Goal: Task Accomplishment & Management: Manage account settings

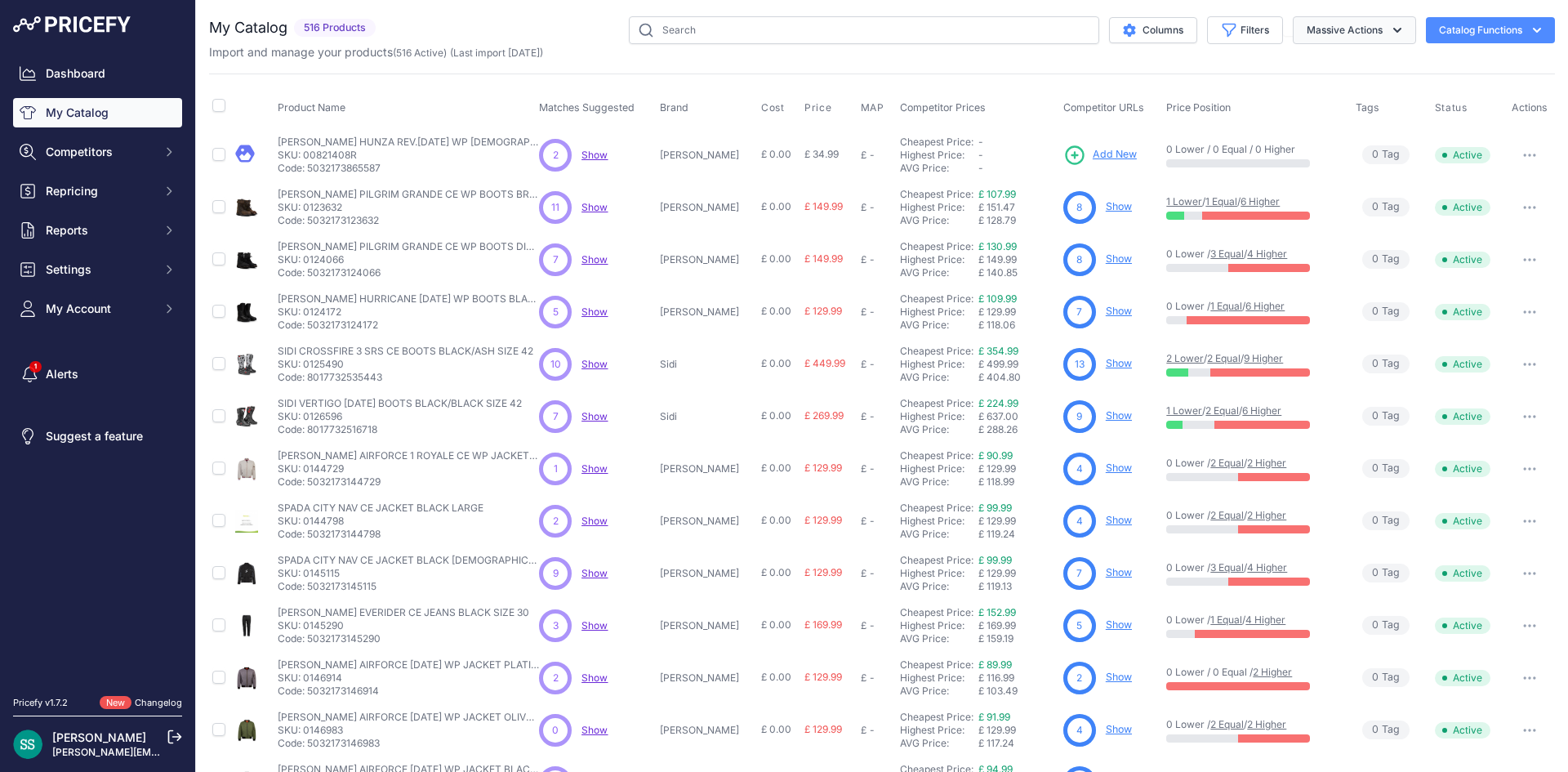
click at [1322, 28] on button "Massive Actions" at bounding box center [1354, 30] width 123 height 28
click at [108, 187] on span "Repricing" at bounding box center [99, 191] width 107 height 16
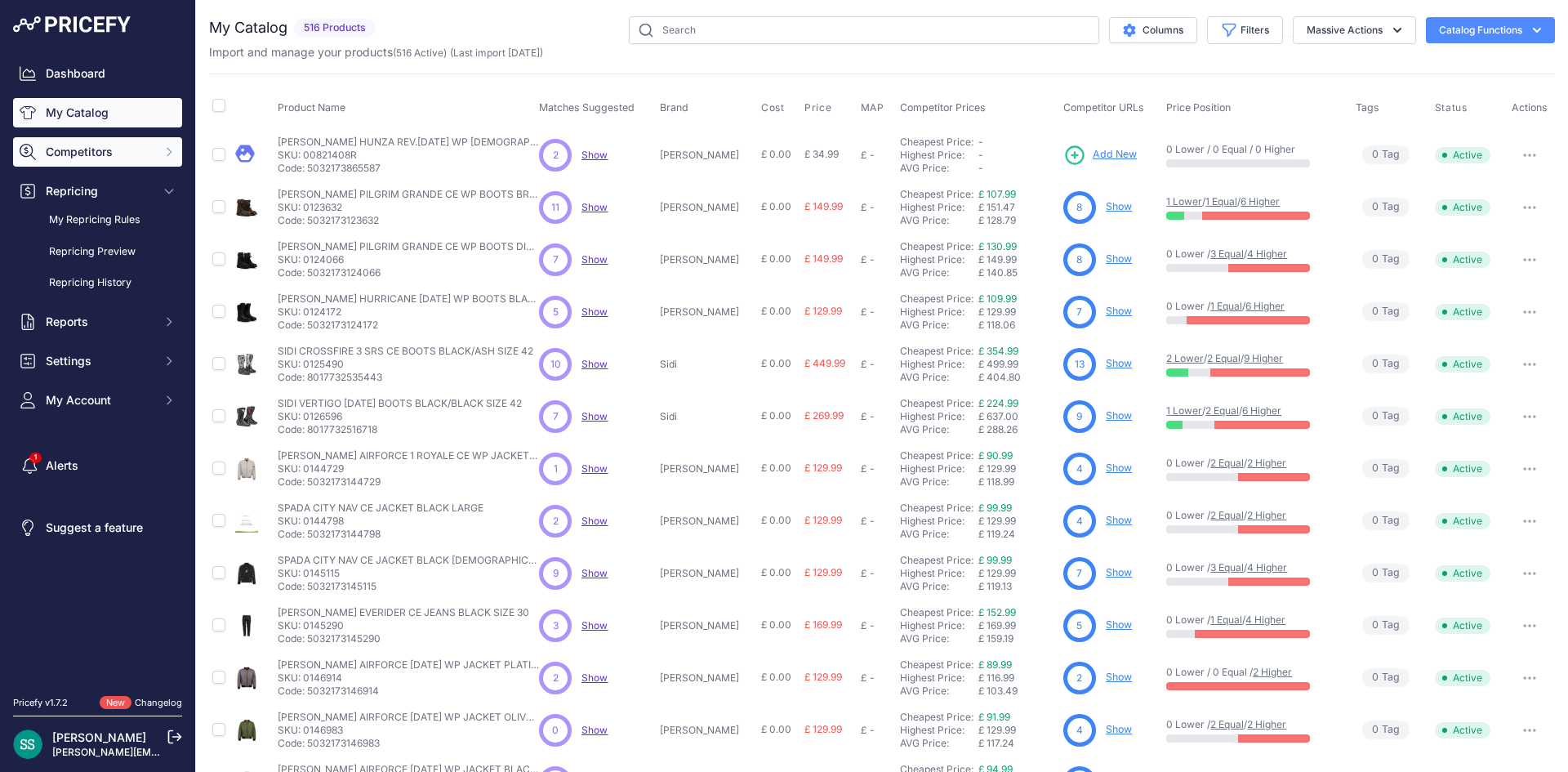
click at [124, 140] on button "Competitors" at bounding box center [97, 151] width 169 height 29
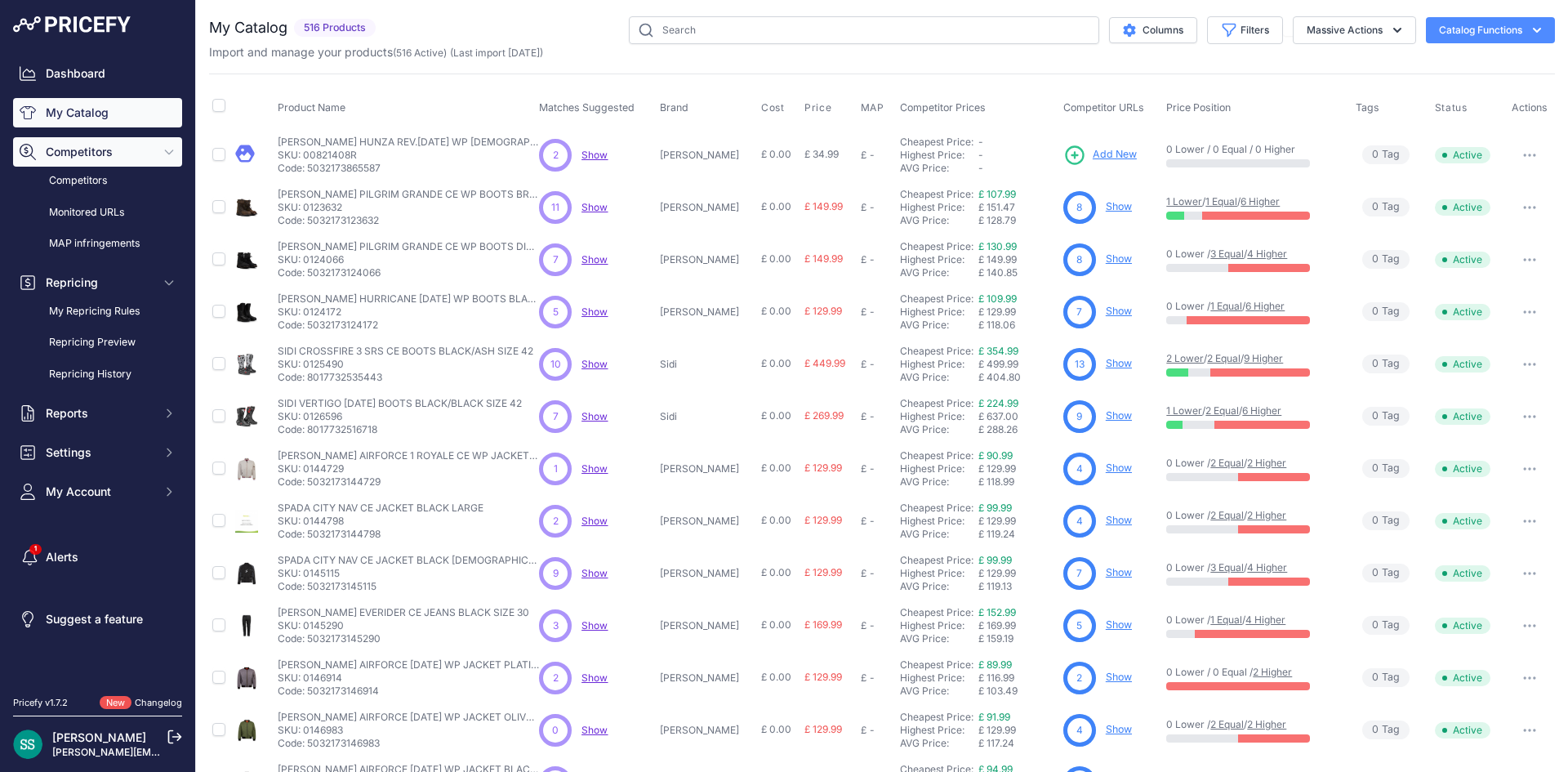
click at [100, 151] on span "Competitors" at bounding box center [99, 151] width 107 height 16
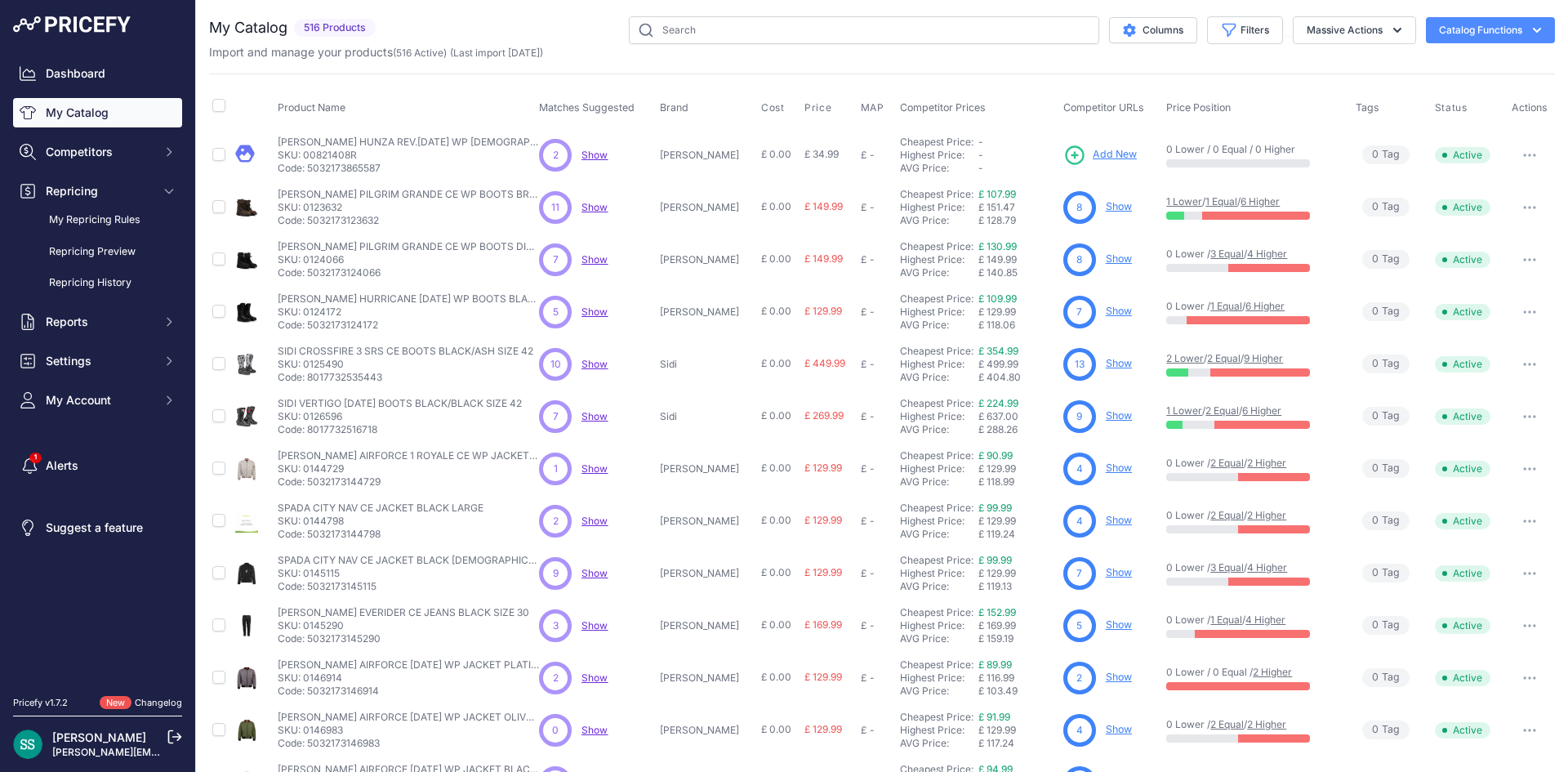
click at [110, 120] on link "My Catalog" at bounding box center [97, 112] width 169 height 29
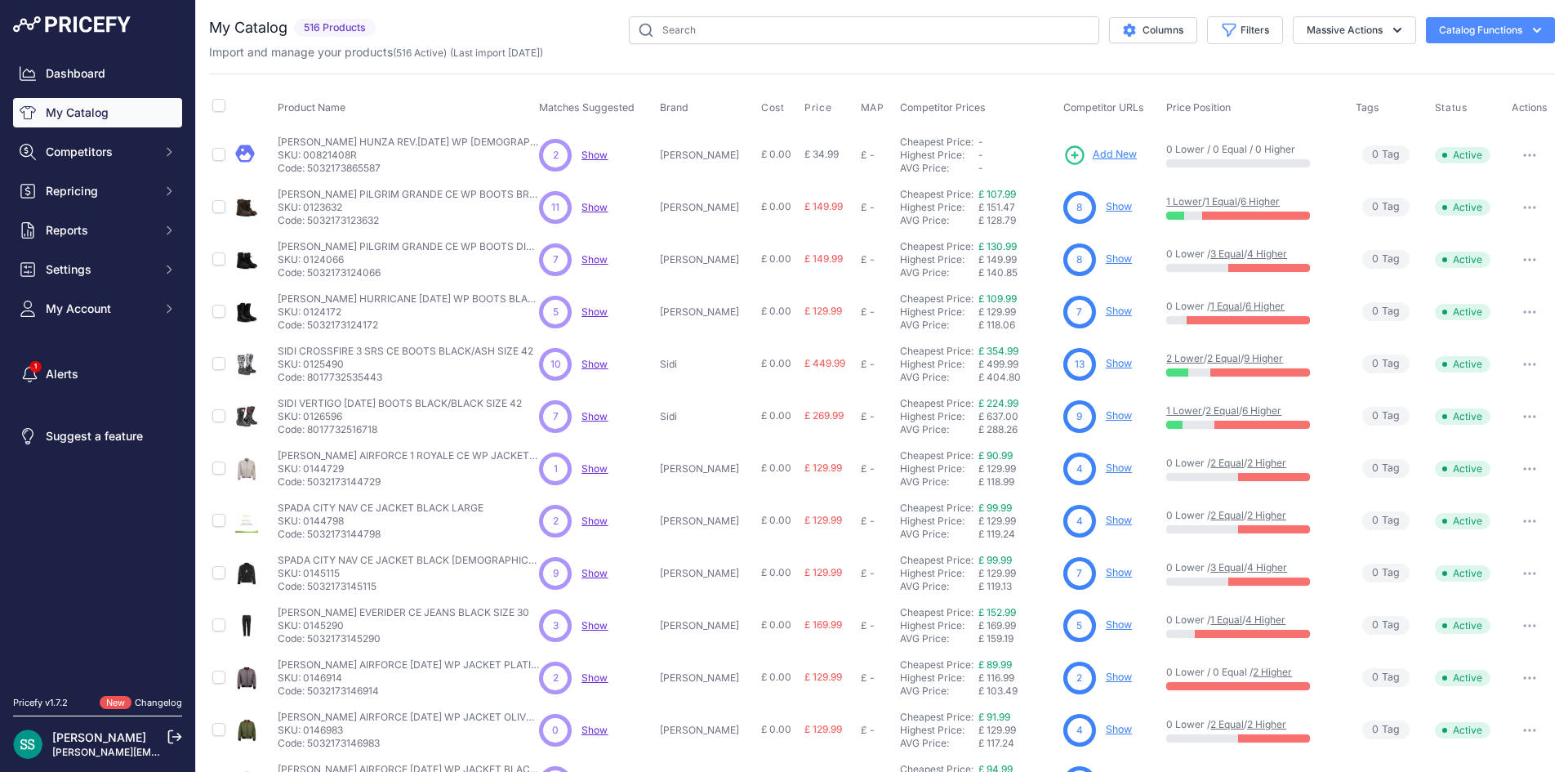
click at [568, 27] on div "Columns Filters Status All Status Only Enabled Only Disabled Sena" at bounding box center [968, 30] width 1173 height 28
click at [1511, 31] on button "Catalog Functions" at bounding box center [1490, 30] width 129 height 26
click at [1459, 85] on div "Export" at bounding box center [1462, 93] width 183 height 29
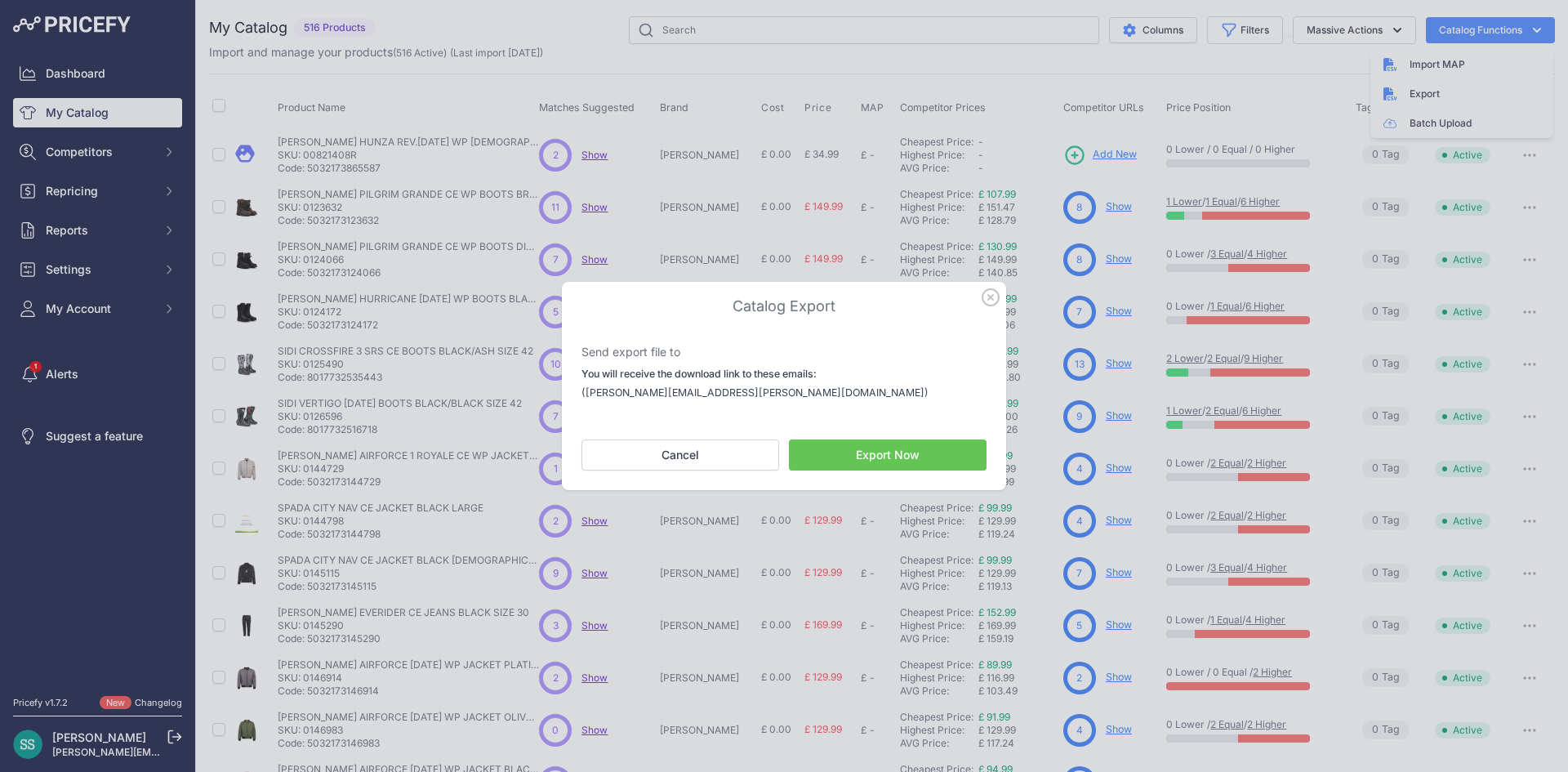
click at [914, 452] on button "Export Now" at bounding box center [888, 454] width 198 height 31
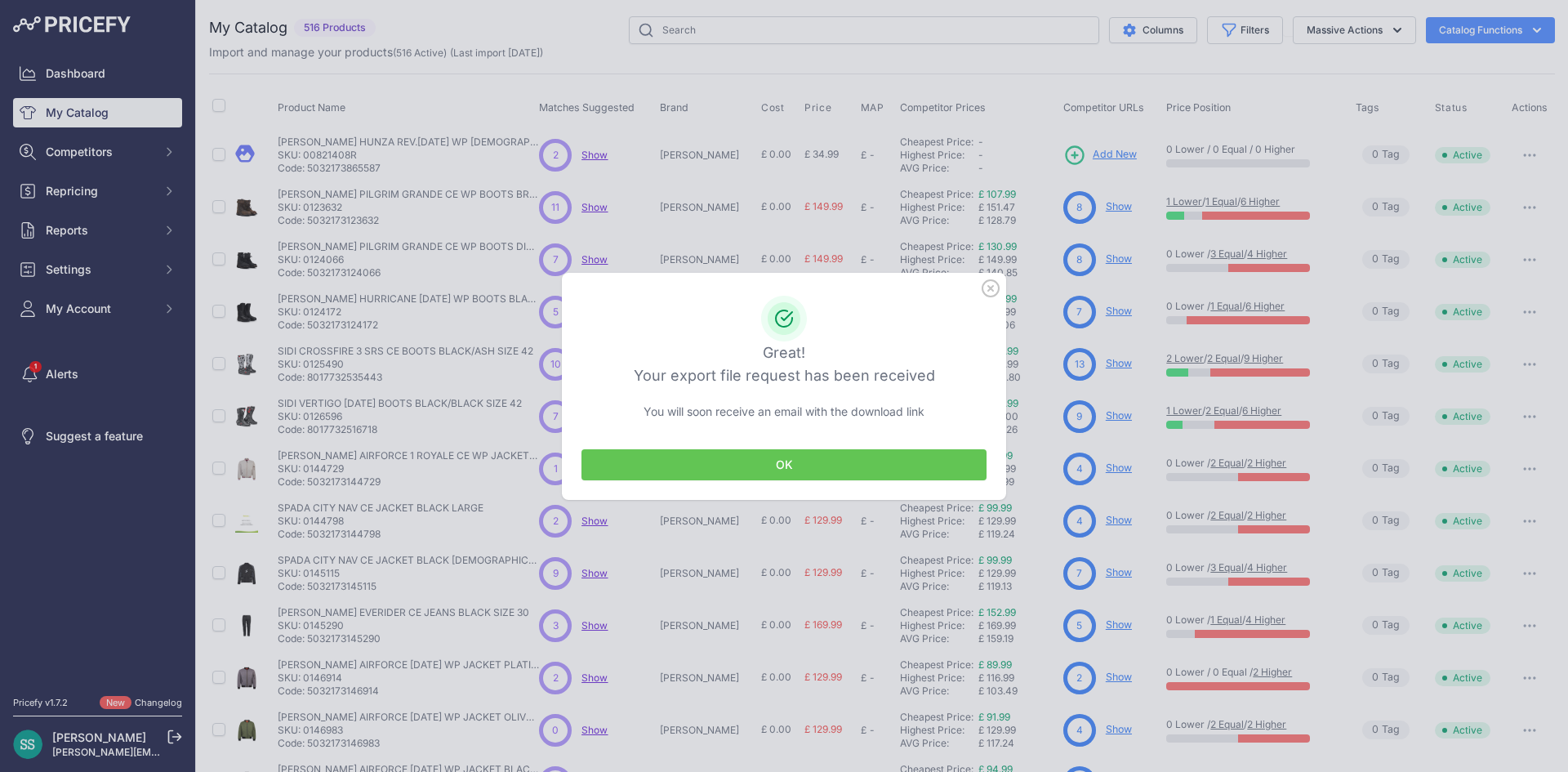
click at [911, 461] on button "OK" at bounding box center [784, 464] width 405 height 31
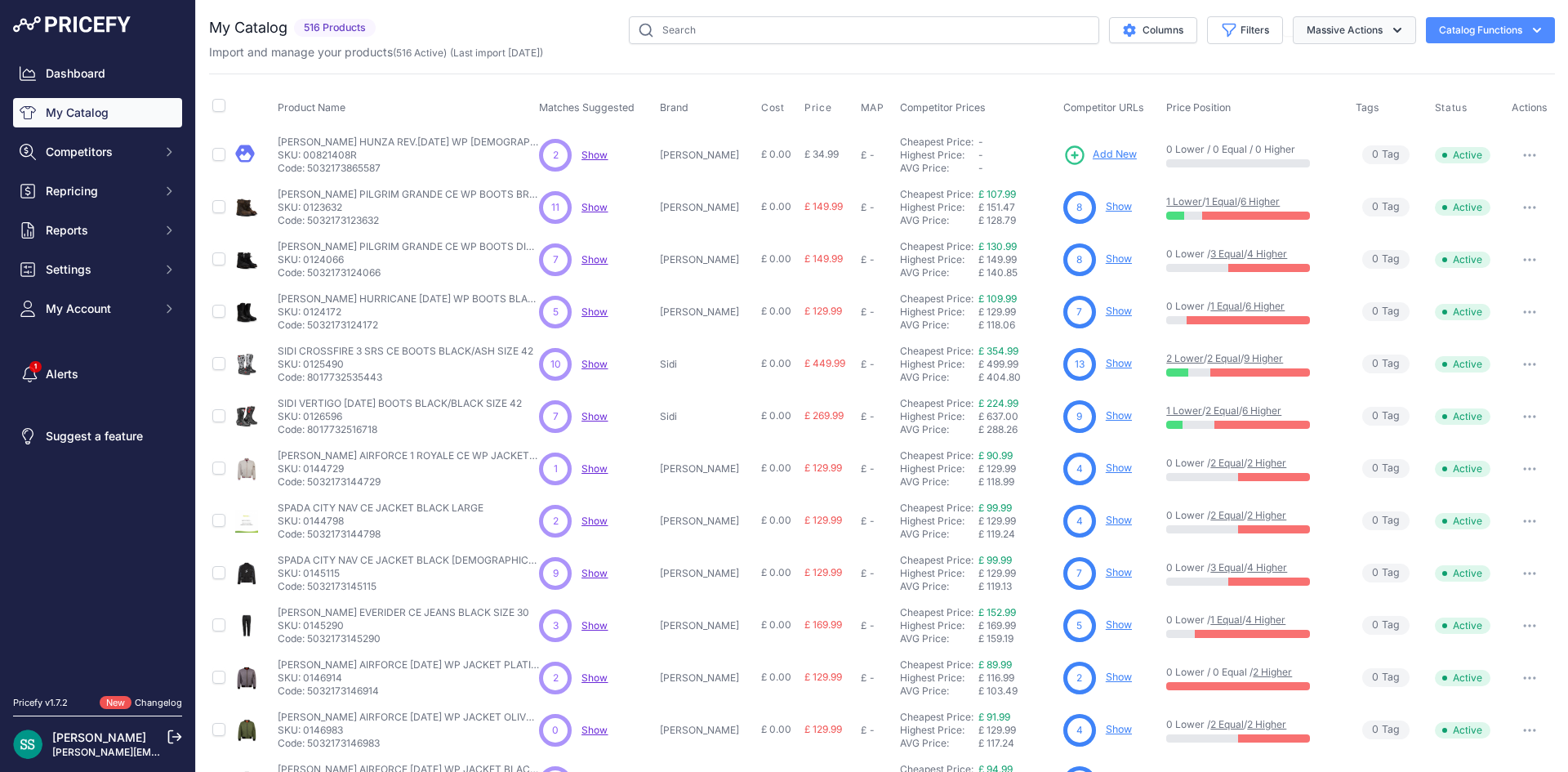
click at [1339, 23] on button "Massive Actions" at bounding box center [1354, 30] width 123 height 28
click at [1465, 5] on div "You are not connected to the internet. My Catalog" at bounding box center [881, 490] width 1346 height 981
click at [135, 752] on link "[PERSON_NAME][EMAIL_ADDRESS][PERSON_NAME][DOMAIN_NAME]" at bounding box center [219, 752] width 332 height 13
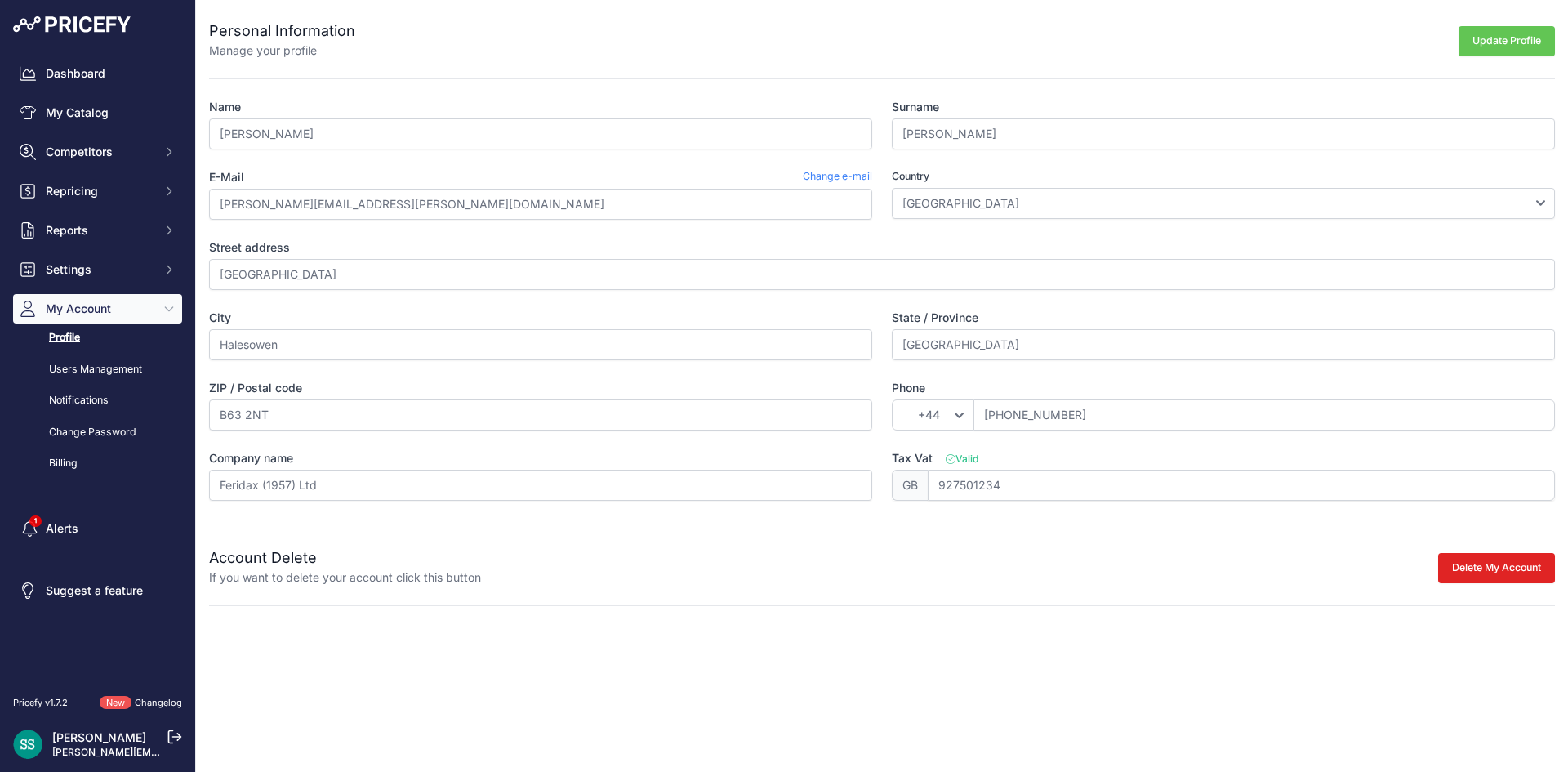
click at [393, 187] on div "E-Mail Change e-mail stuart.swaby@feridax.com" at bounding box center [540, 194] width 663 height 51
click at [97, 111] on link "My Catalog" at bounding box center [97, 112] width 169 height 29
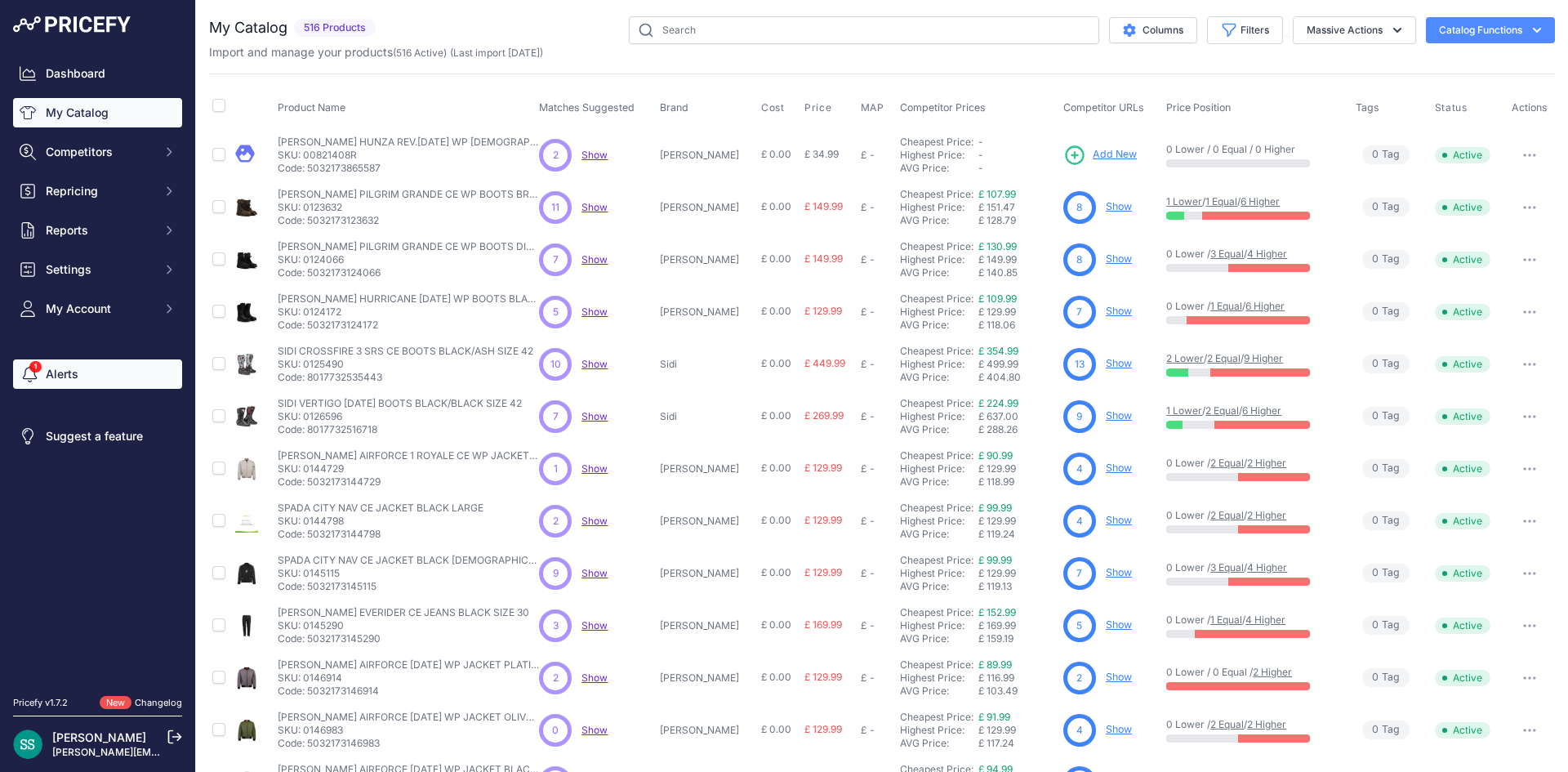
click at [75, 366] on link "Alerts" at bounding box center [97, 374] width 169 height 29
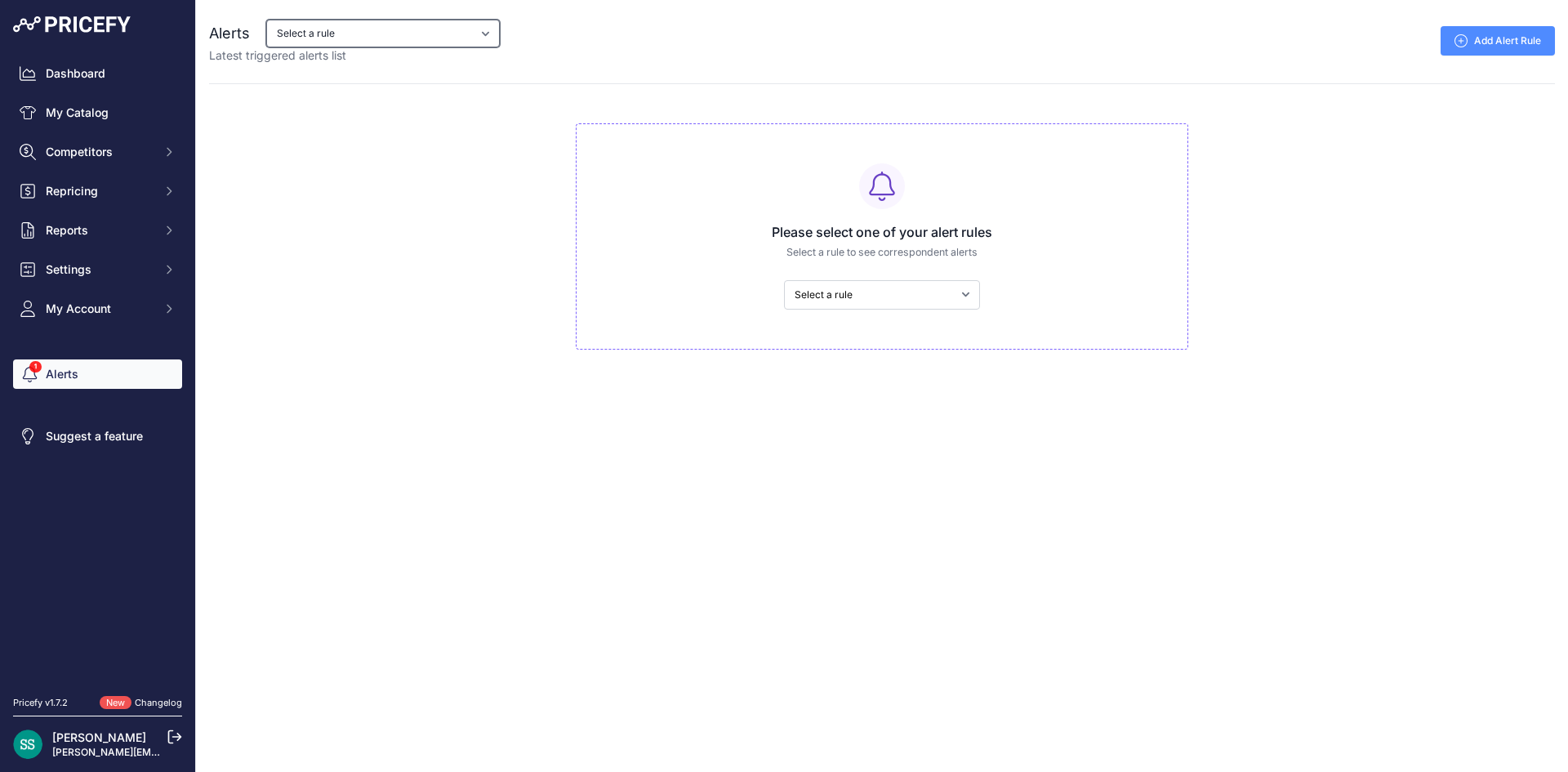
click at [369, 23] on select "Select a rule My competitors are 5% cheaper than me Price Drop Alert" at bounding box center [382, 34] width 233 height 28
select select "4453"
click at [266, 20] on select "Select a rule My competitors are 5% cheaper than me Price Drop Alert" at bounding box center [382, 34] width 233 height 28
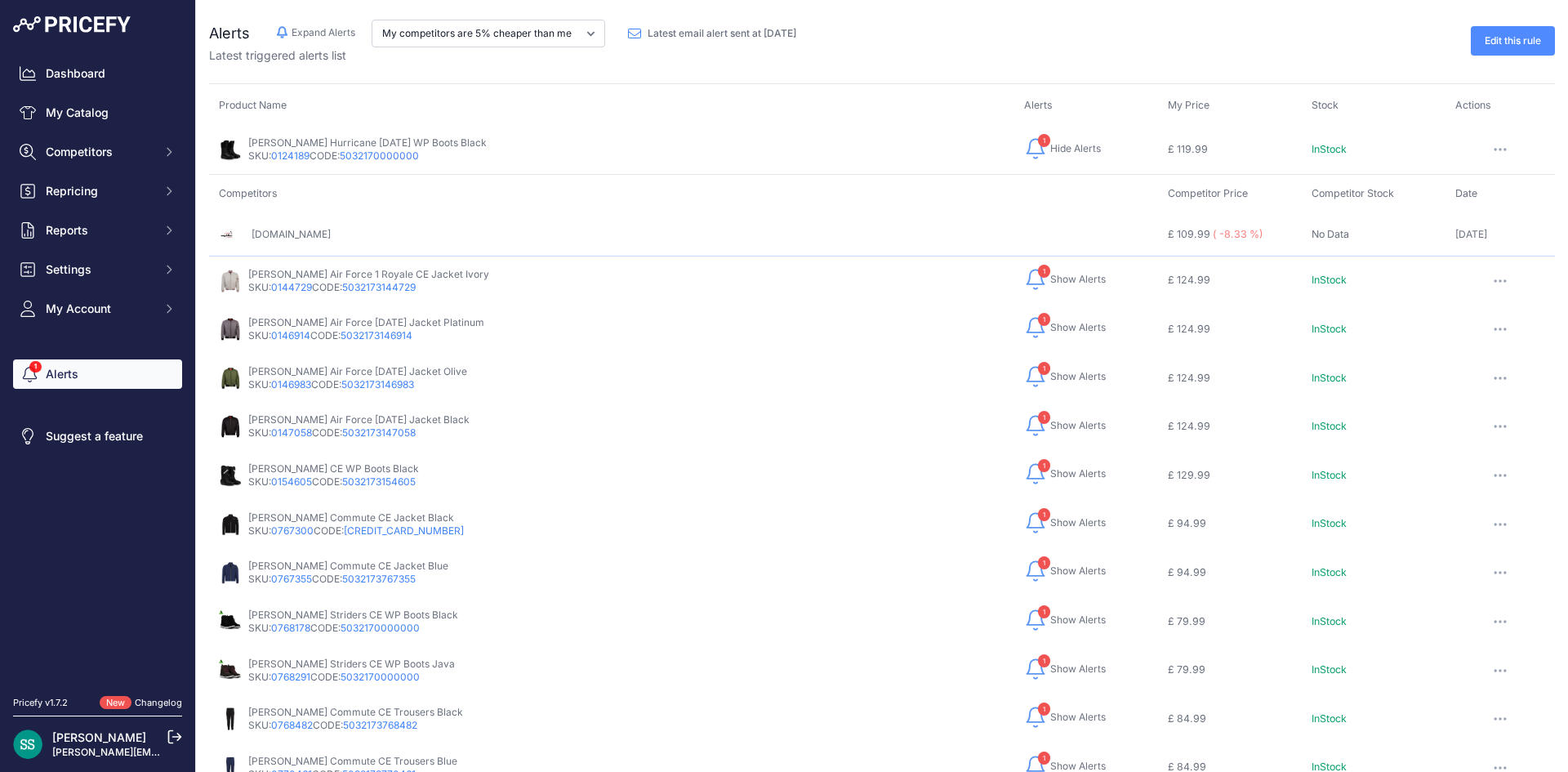
click at [856, 81] on div "Alerts Hide Alerts Expand Alerts My competitors are 5% cheaper than me Price Dr…" at bounding box center [881, 624] width 1371 height 1249
click at [514, 124] on th "Product Name" at bounding box center [611, 111] width 805 height 28
click at [526, 62] on p "Latest triggered alerts list" at bounding box center [509, 55] width 600 height 16
click at [591, 114] on th "Product Name" at bounding box center [611, 111] width 805 height 28
click at [953, 51] on div "Edit this rule" at bounding box center [1182, 42] width 745 height 44
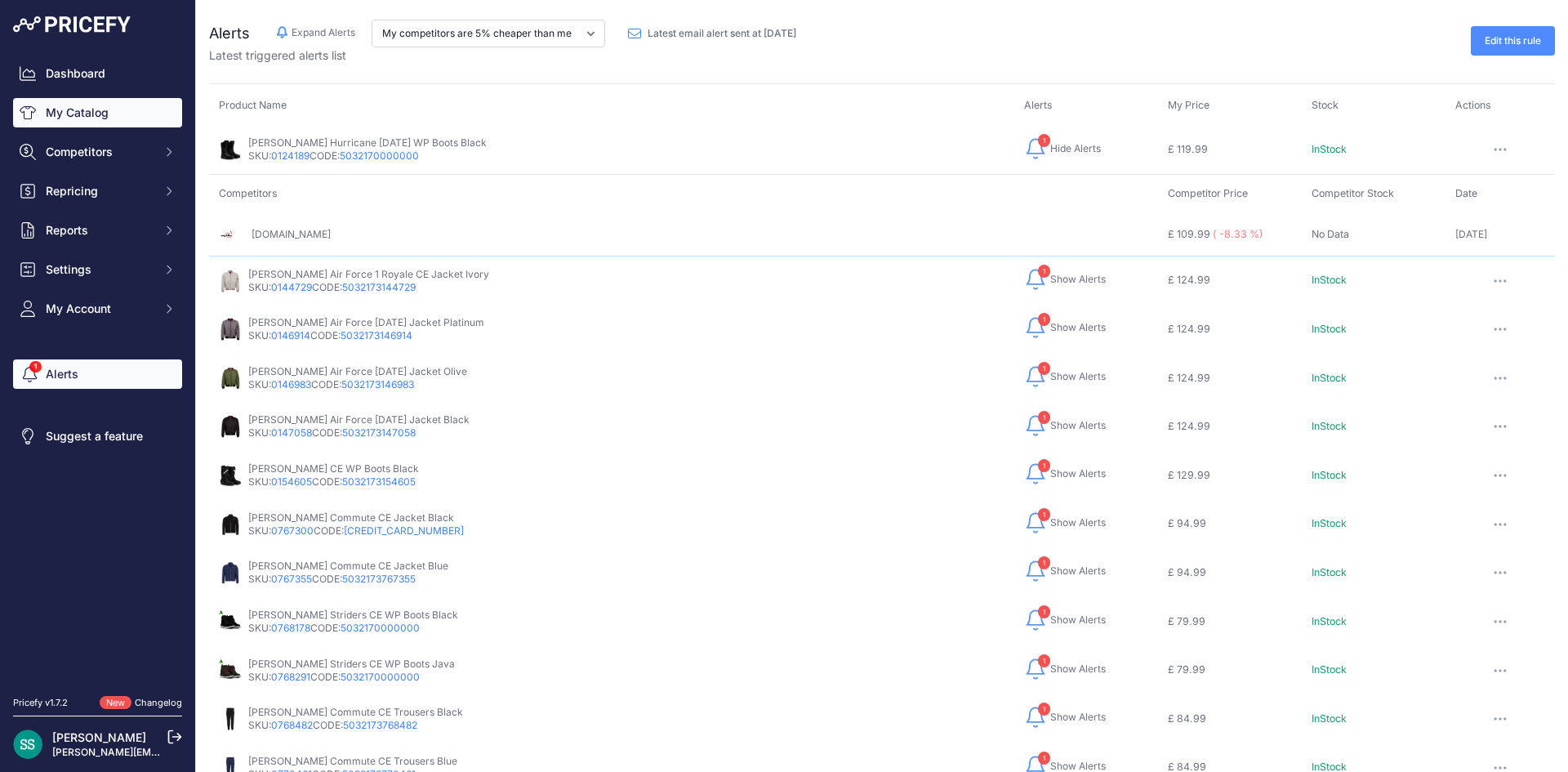
click at [116, 119] on link "My Catalog" at bounding box center [97, 112] width 169 height 29
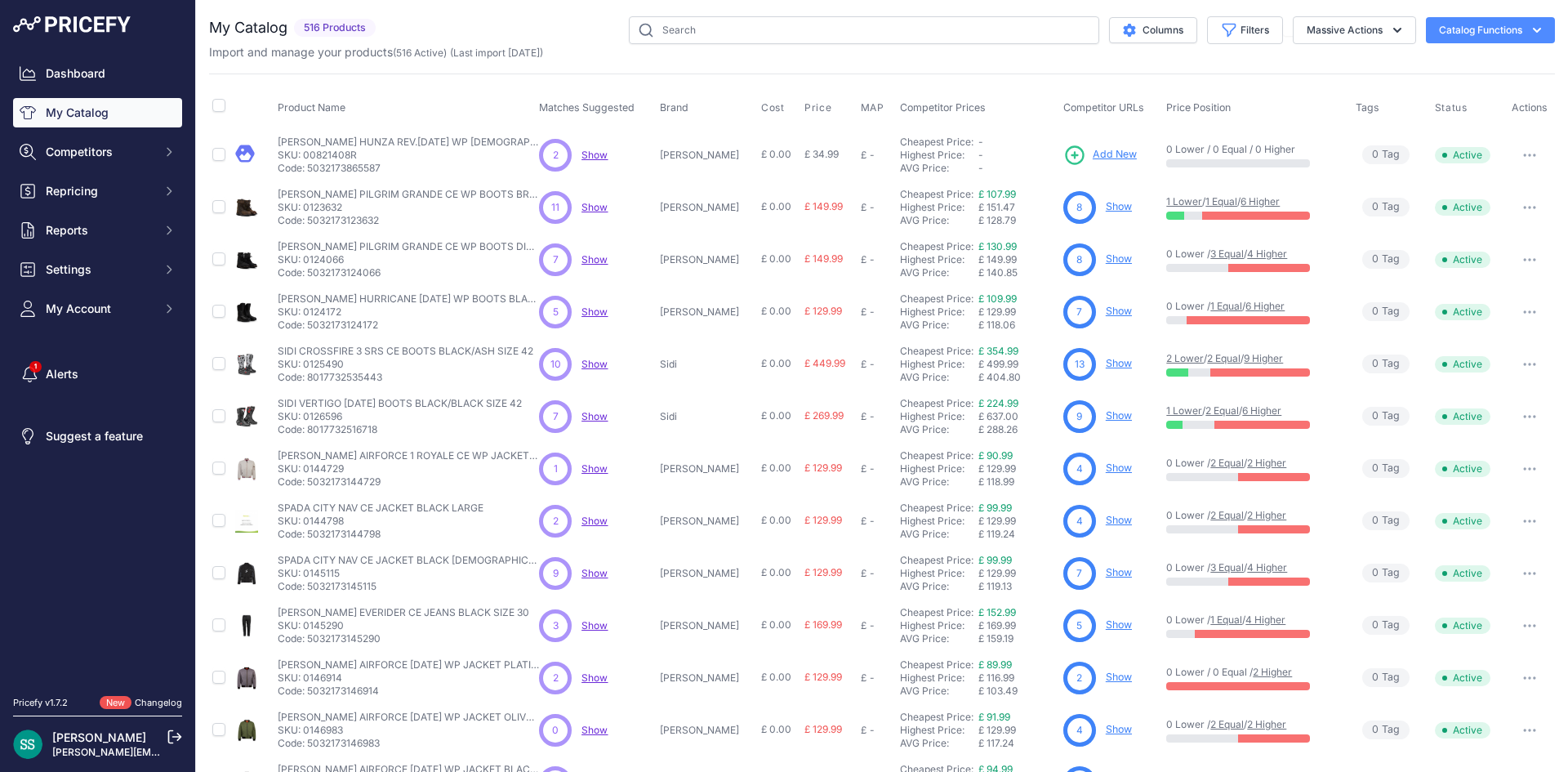
click at [1449, 28] on button "Catalog Functions" at bounding box center [1490, 30] width 129 height 26
click at [70, 745] on p "[PERSON_NAME]" at bounding box center [102, 738] width 98 height 16
click at [36, 745] on img at bounding box center [27, 744] width 29 height 29
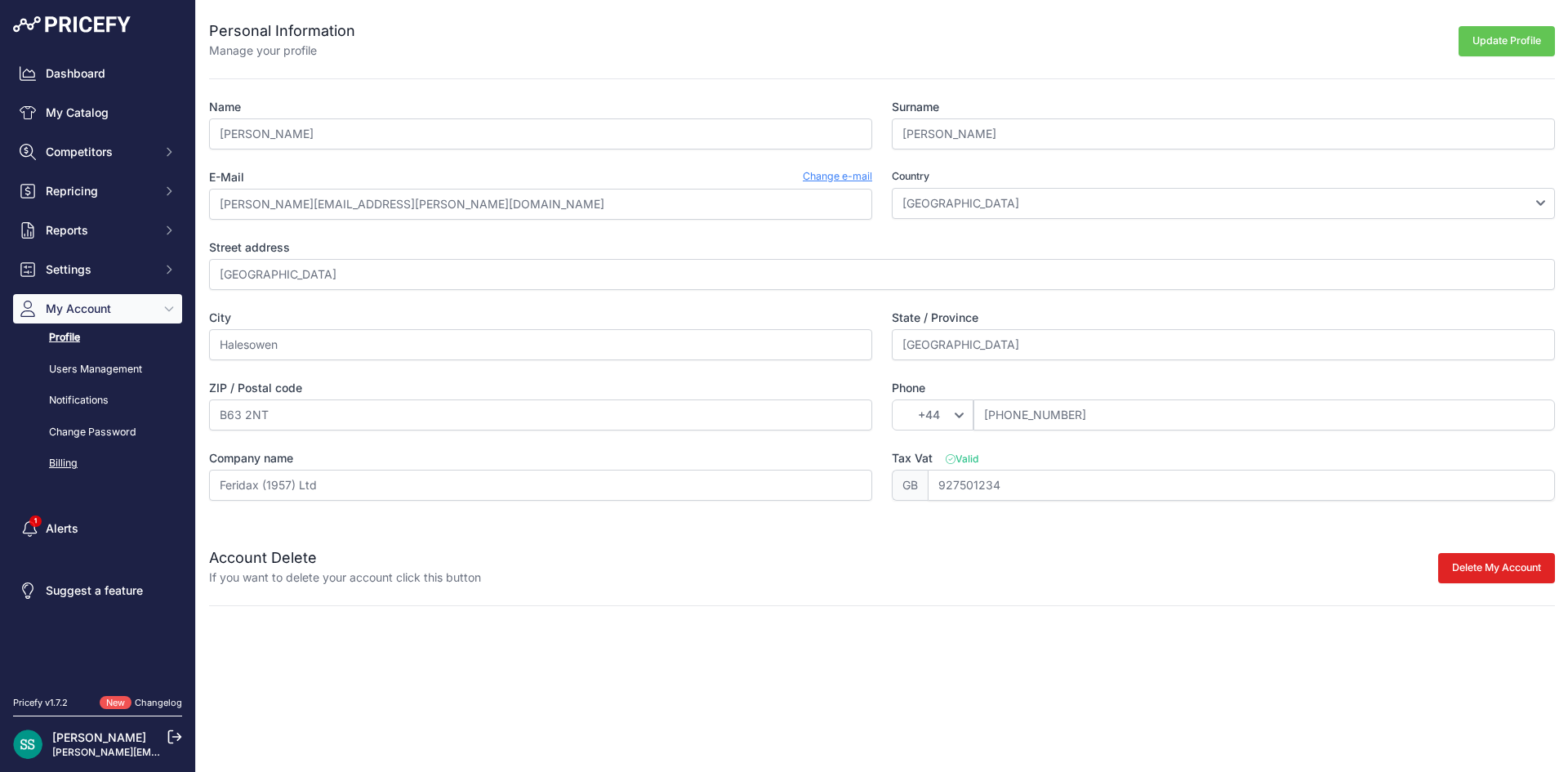
click at [86, 459] on link "Billing" at bounding box center [97, 464] width 169 height 29
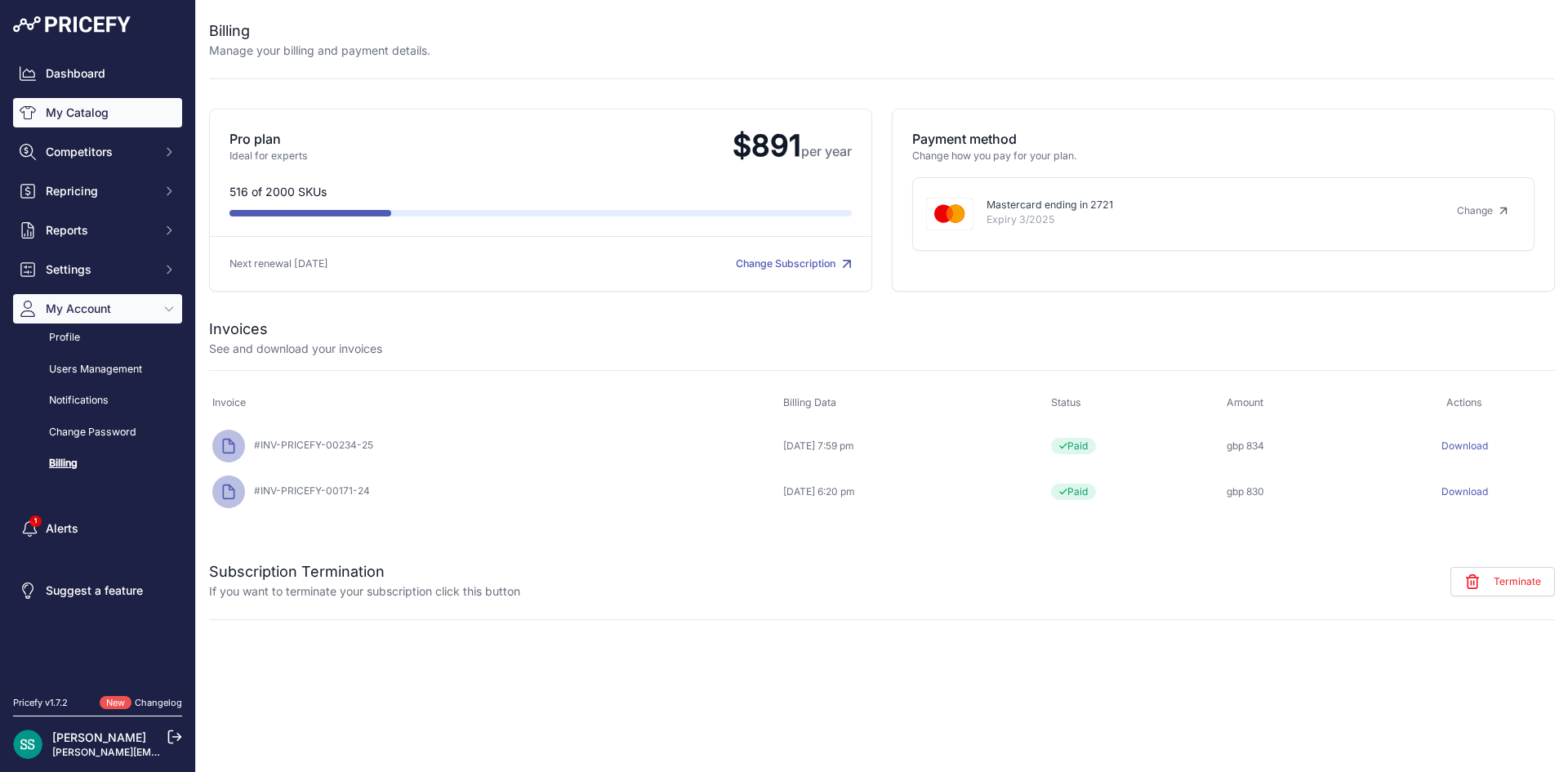
click at [99, 118] on link "My Catalog" at bounding box center [97, 112] width 169 height 29
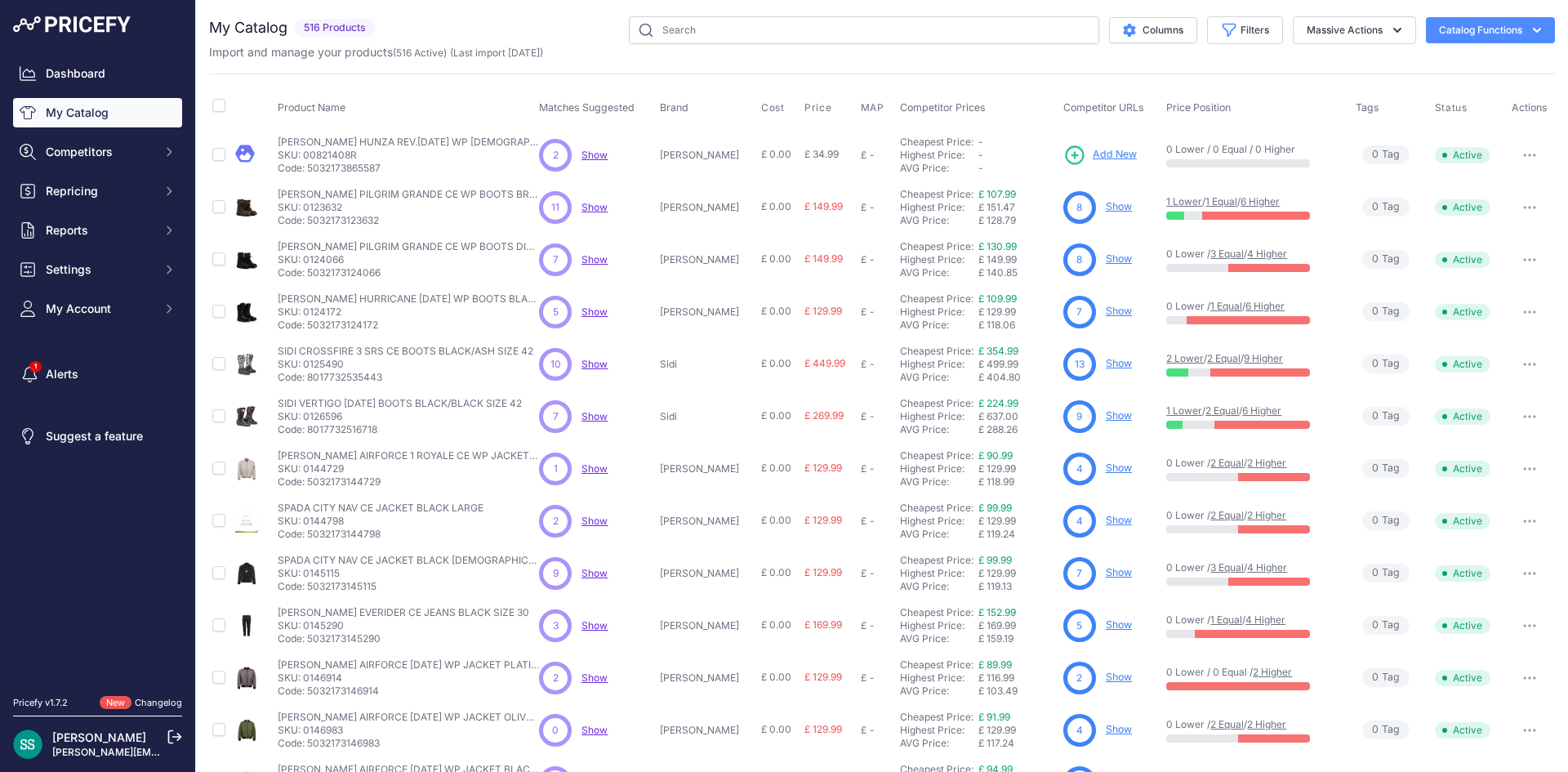
click at [1506, 30] on button "Catalog Functions" at bounding box center [1490, 30] width 129 height 26
click at [1450, 66] on span "Import MAP" at bounding box center [1437, 64] width 55 height 13
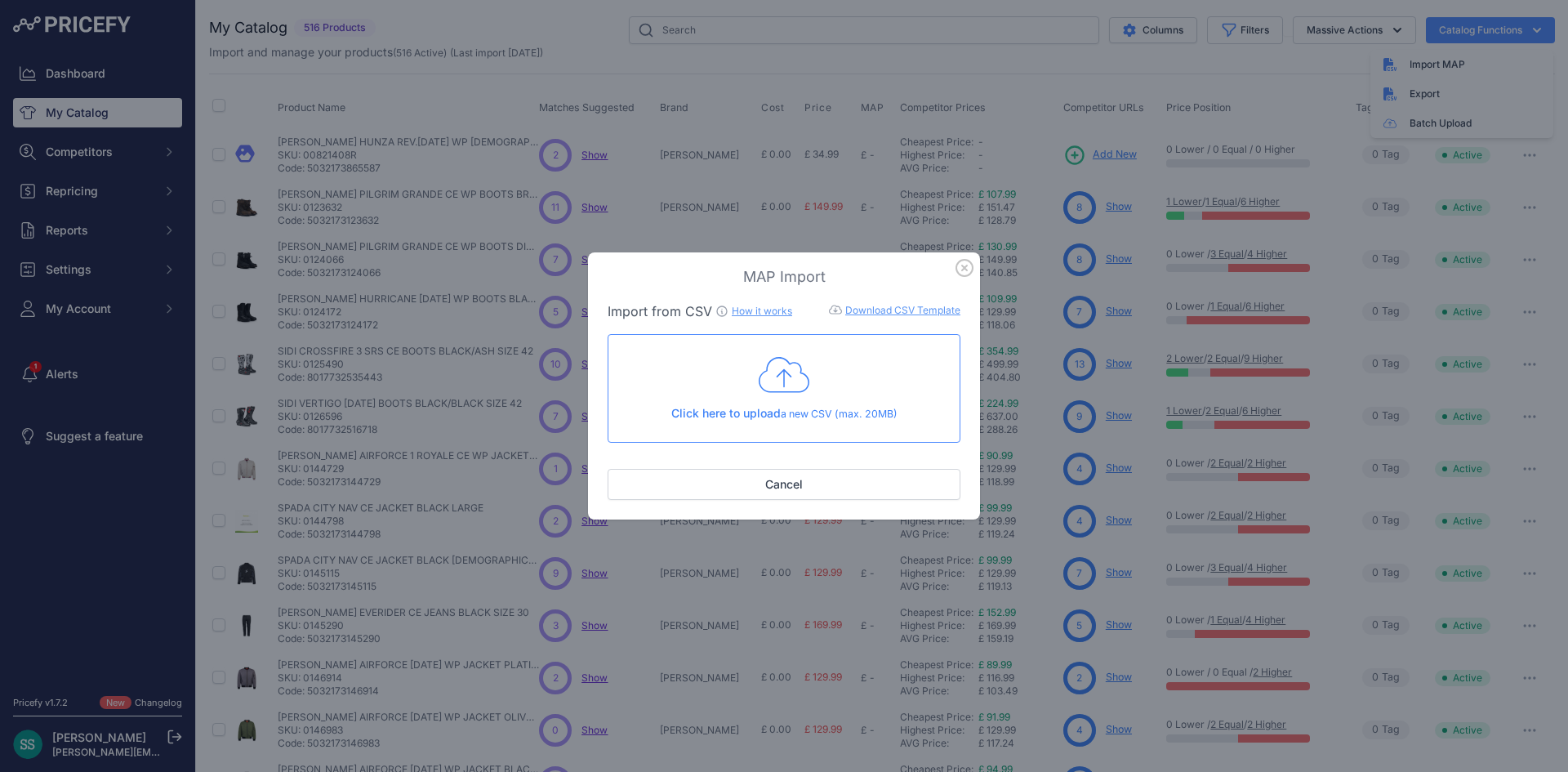
click at [802, 406] on p "Click here to upload a new CSV (max. 20MB)" at bounding box center [784, 414] width 325 height 17
click at [755, 386] on div "Click here to upload a new CSV (max. 20MB)" at bounding box center [784, 388] width 325 height 67
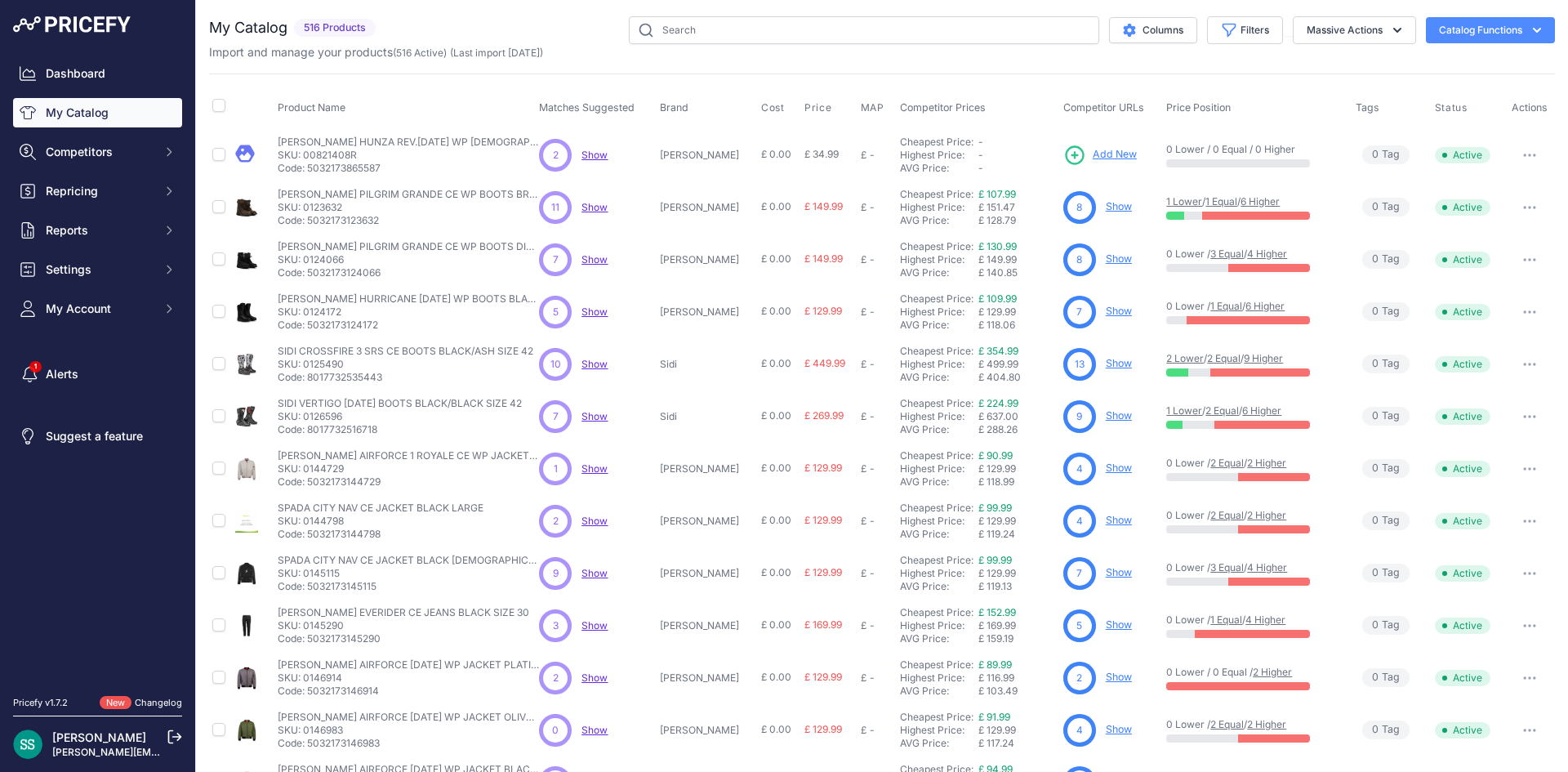
click at [1476, 29] on button "Catalog Functions" at bounding box center [1490, 30] width 129 height 26
click at [1447, 62] on span "Import MAP" at bounding box center [1437, 64] width 55 height 13
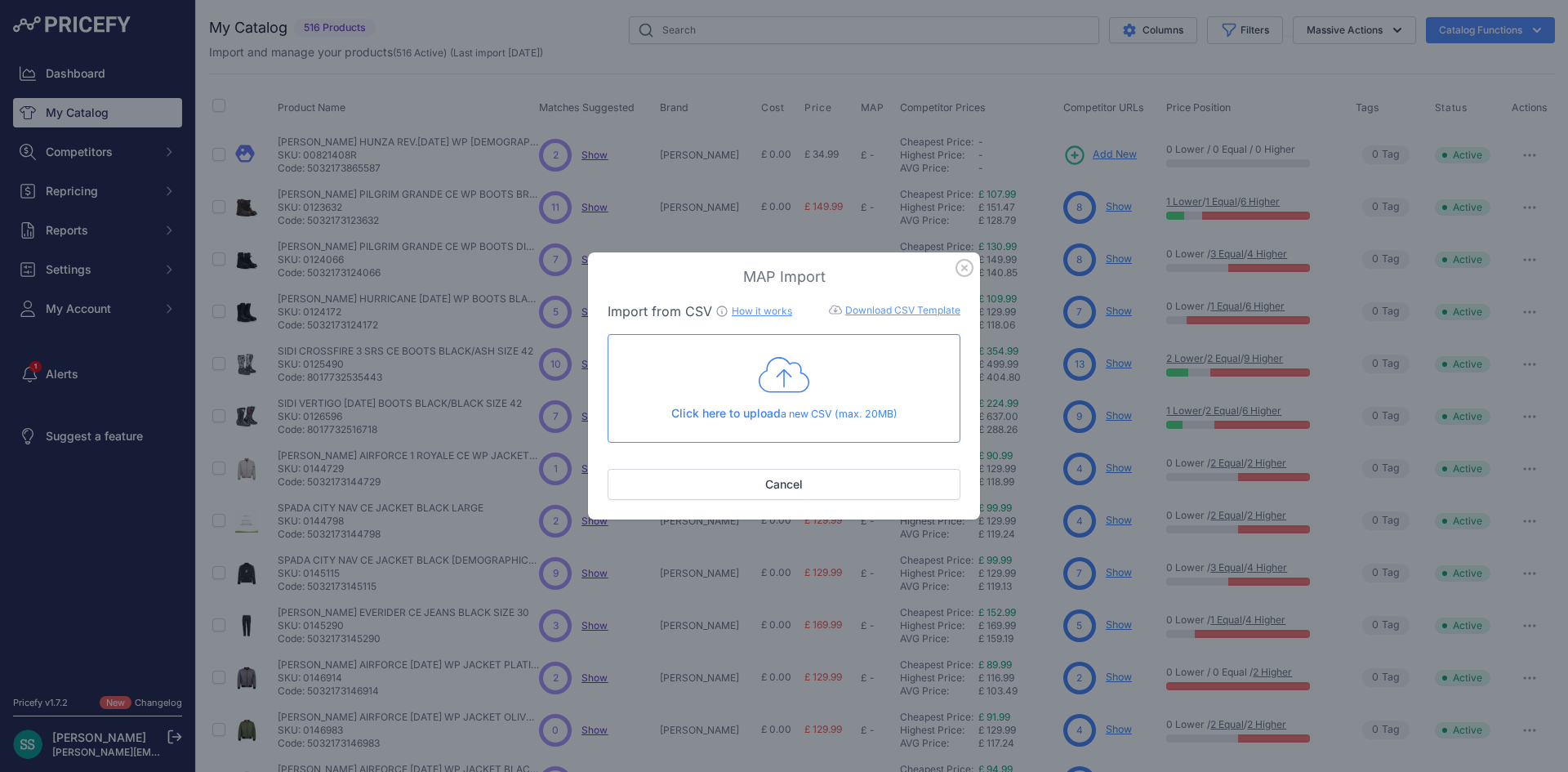
click at [906, 306] on link "Download CSV Template" at bounding box center [902, 310] width 115 height 13
click at [970, 269] on icon "button" at bounding box center [964, 268] width 18 height 18
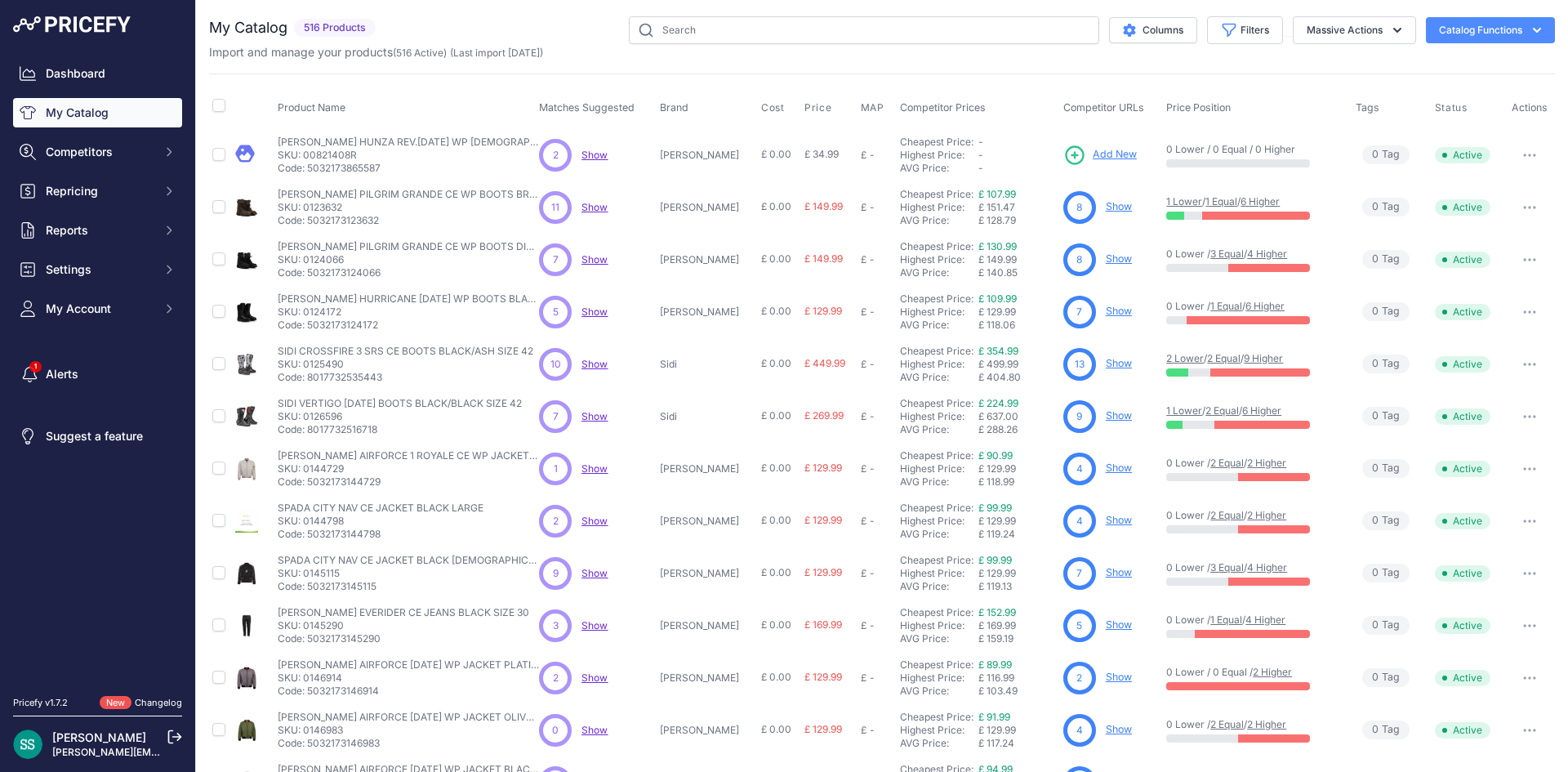
click at [1476, 28] on button "Catalog Functions" at bounding box center [1490, 30] width 129 height 26
click at [1444, 118] on link "Batch Upload" at bounding box center [1462, 123] width 183 height 29
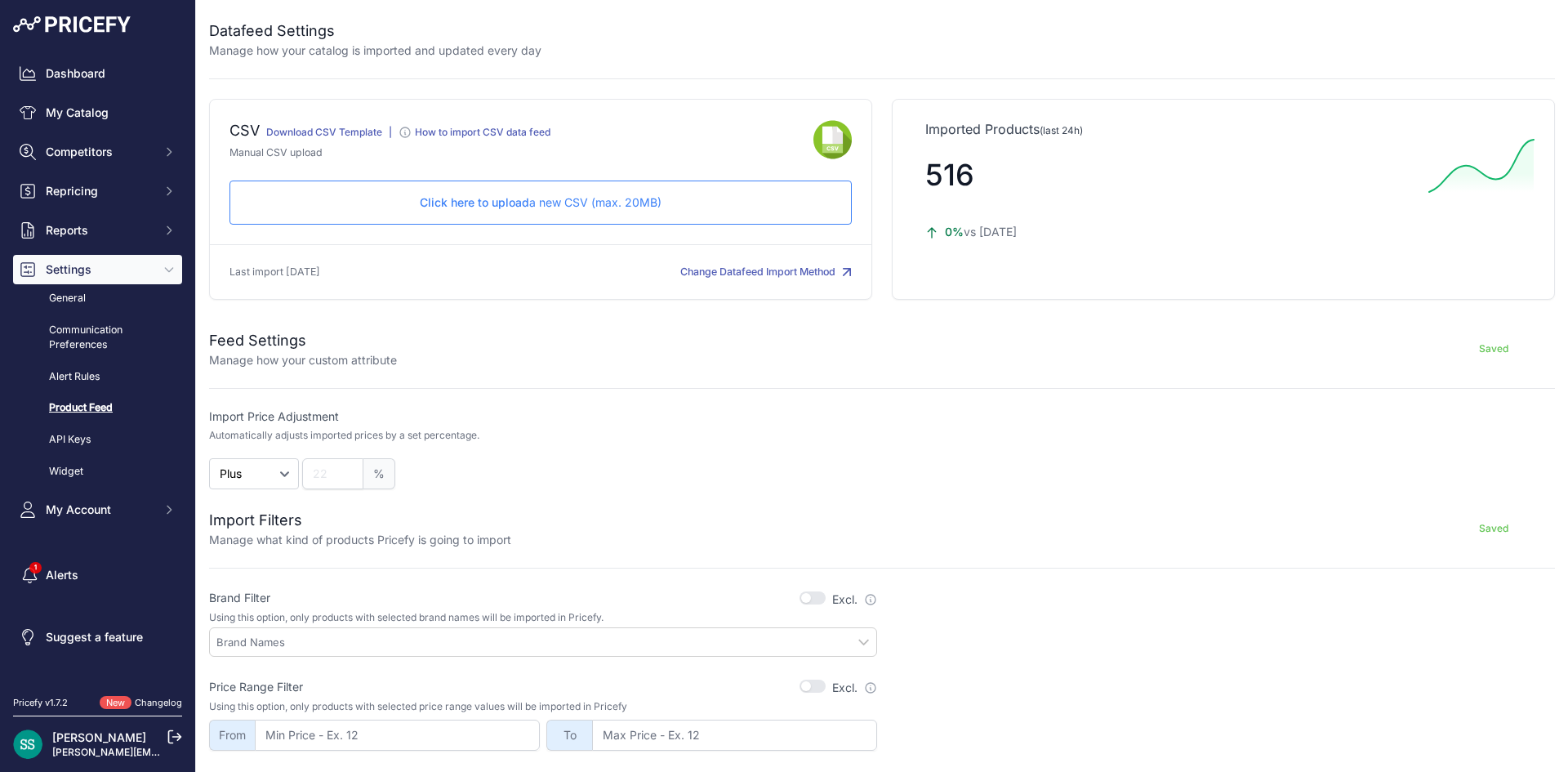
click at [506, 201] on span "Click here to upload" at bounding box center [474, 201] width 110 height 14
click at [87, 110] on link "My Catalog" at bounding box center [97, 112] width 169 height 29
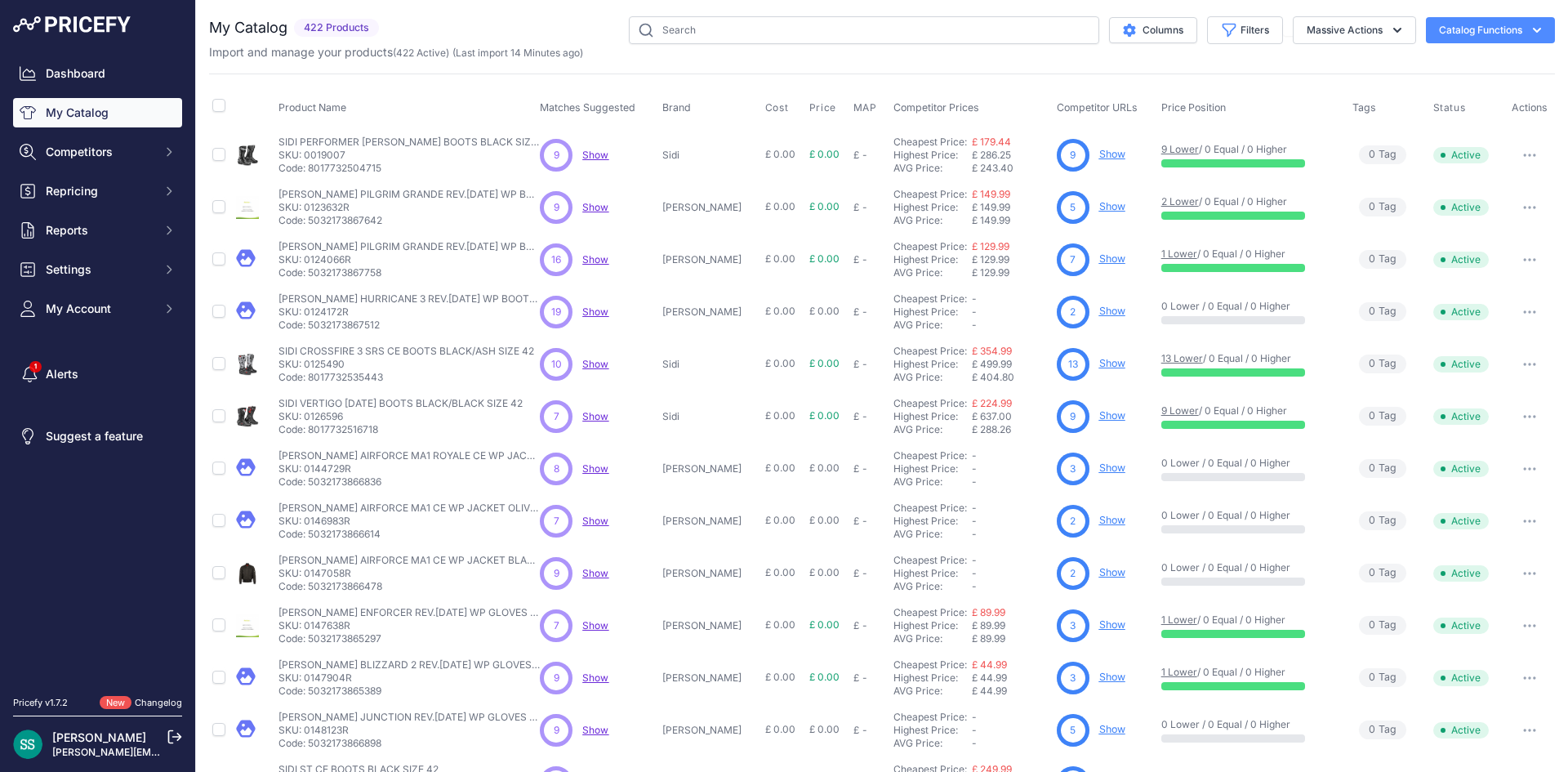
click at [594, 157] on span "Show" at bounding box center [595, 155] width 26 height 13
click at [609, 257] on span "Show" at bounding box center [595, 259] width 26 height 13
click at [457, 13] on div "You are not connected to the internet. My Catalog" at bounding box center [881, 490] width 1346 height 981
click at [599, 157] on span "Show" at bounding box center [595, 155] width 26 height 13
click at [606, 261] on span "Show" at bounding box center [595, 259] width 26 height 13
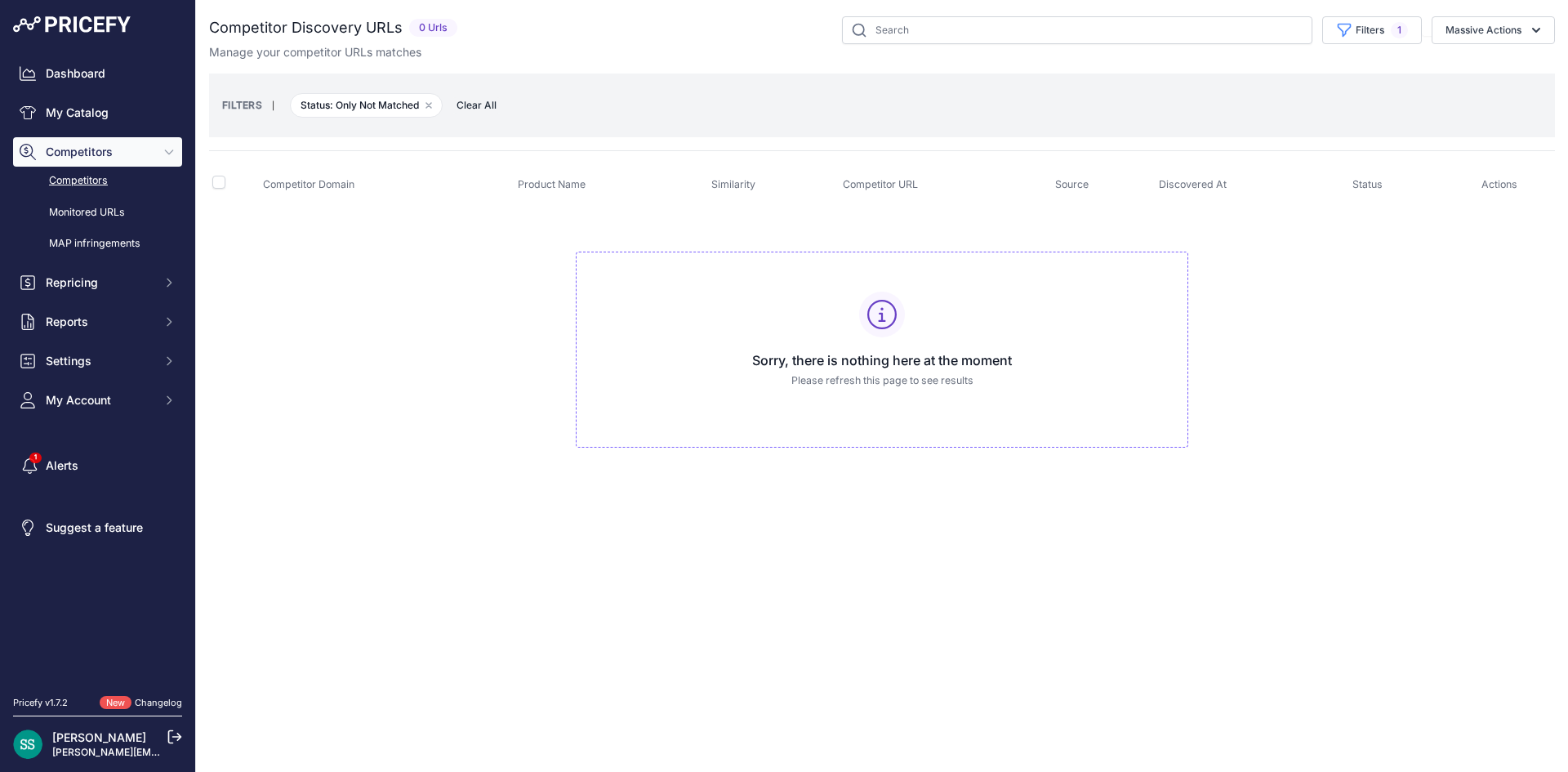
click at [1153, 60] on div "Manage your competitor URLs matches" at bounding box center [881, 53] width 1346 height 16
click at [1144, 62] on div "Competitor Discovery URLs 0 Urls" at bounding box center [881, 248] width 1346 height 464
click at [1361, 116] on div "FILTERS | Status: Only Not Matched Remove filter option Clear All" at bounding box center [881, 105] width 1320 height 44
drag, startPoint x: 524, startPoint y: 386, endPoint x: 436, endPoint y: 269, distance: 146.4
click at [520, 386] on td "Sorry, there is nothing here at the moment Please refresh this page to see resu…" at bounding box center [881, 342] width 1346 height 275
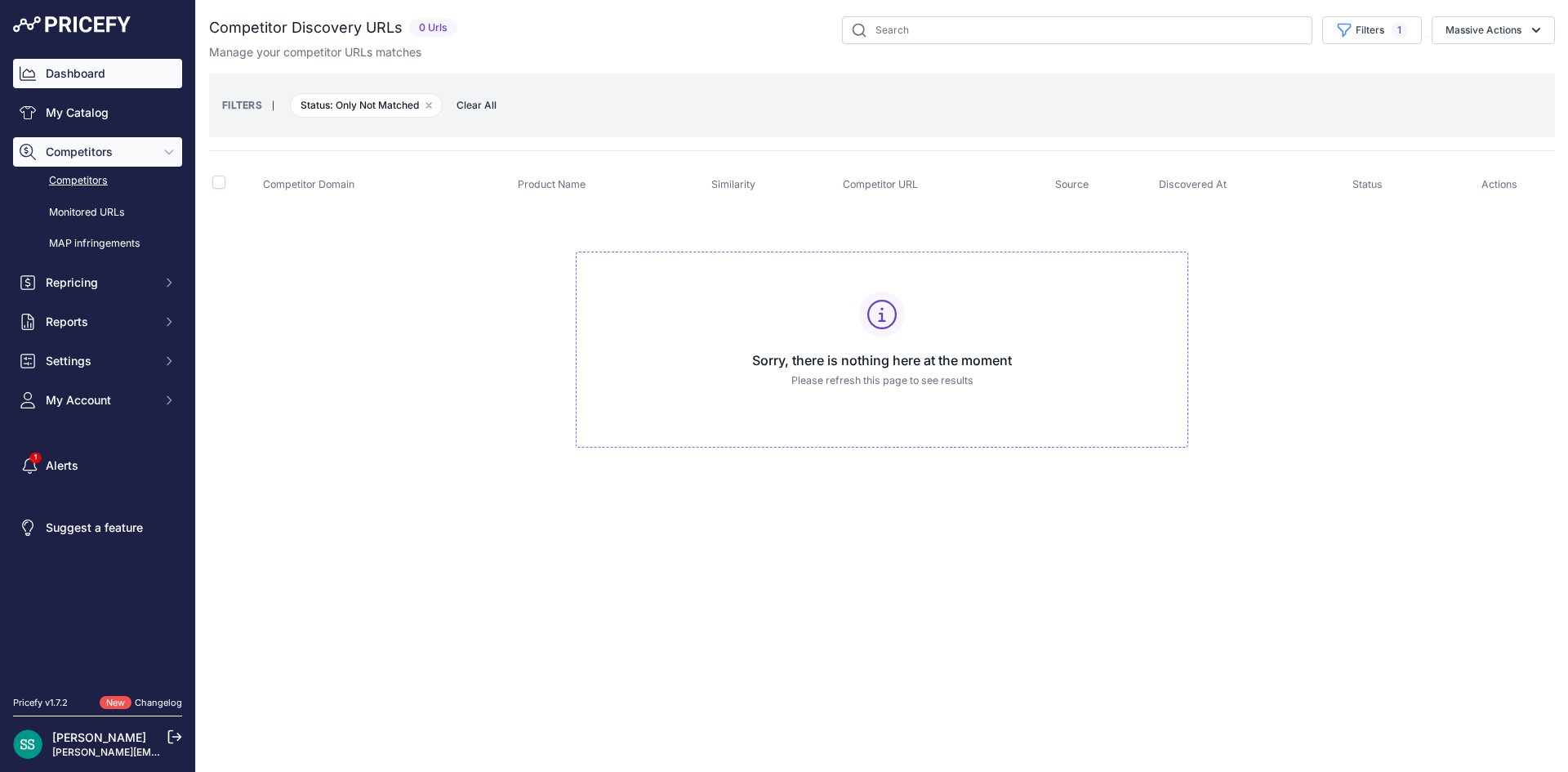
click at [108, 62] on link "Dashboard" at bounding box center [97, 73] width 169 height 29
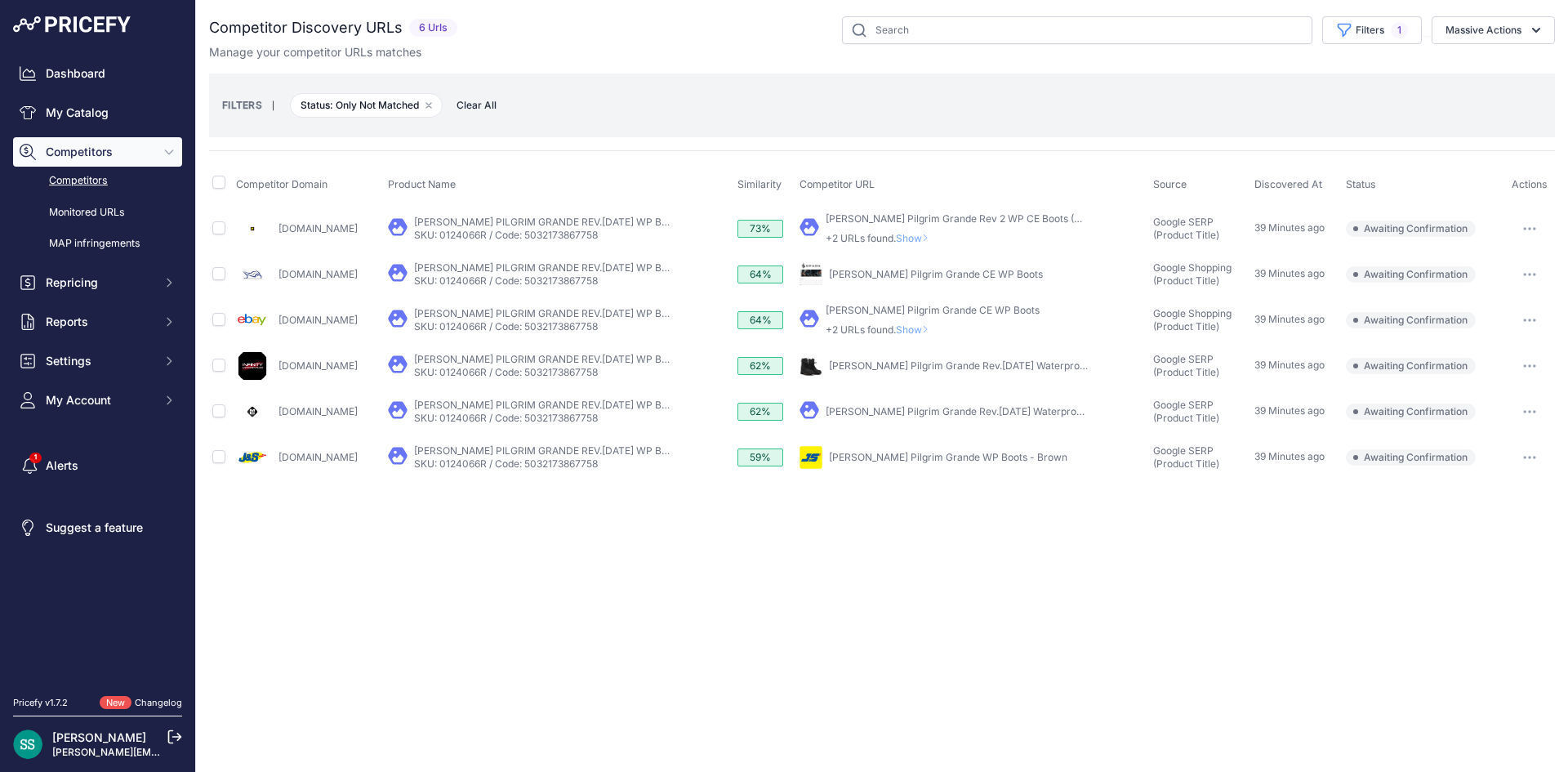
click at [691, 78] on div "FILTERS | Status: Only Not Matched Remove filter option Clear All" at bounding box center [881, 105] width 1346 height 64
click at [126, 75] on link "Dashboard" at bounding box center [97, 73] width 169 height 29
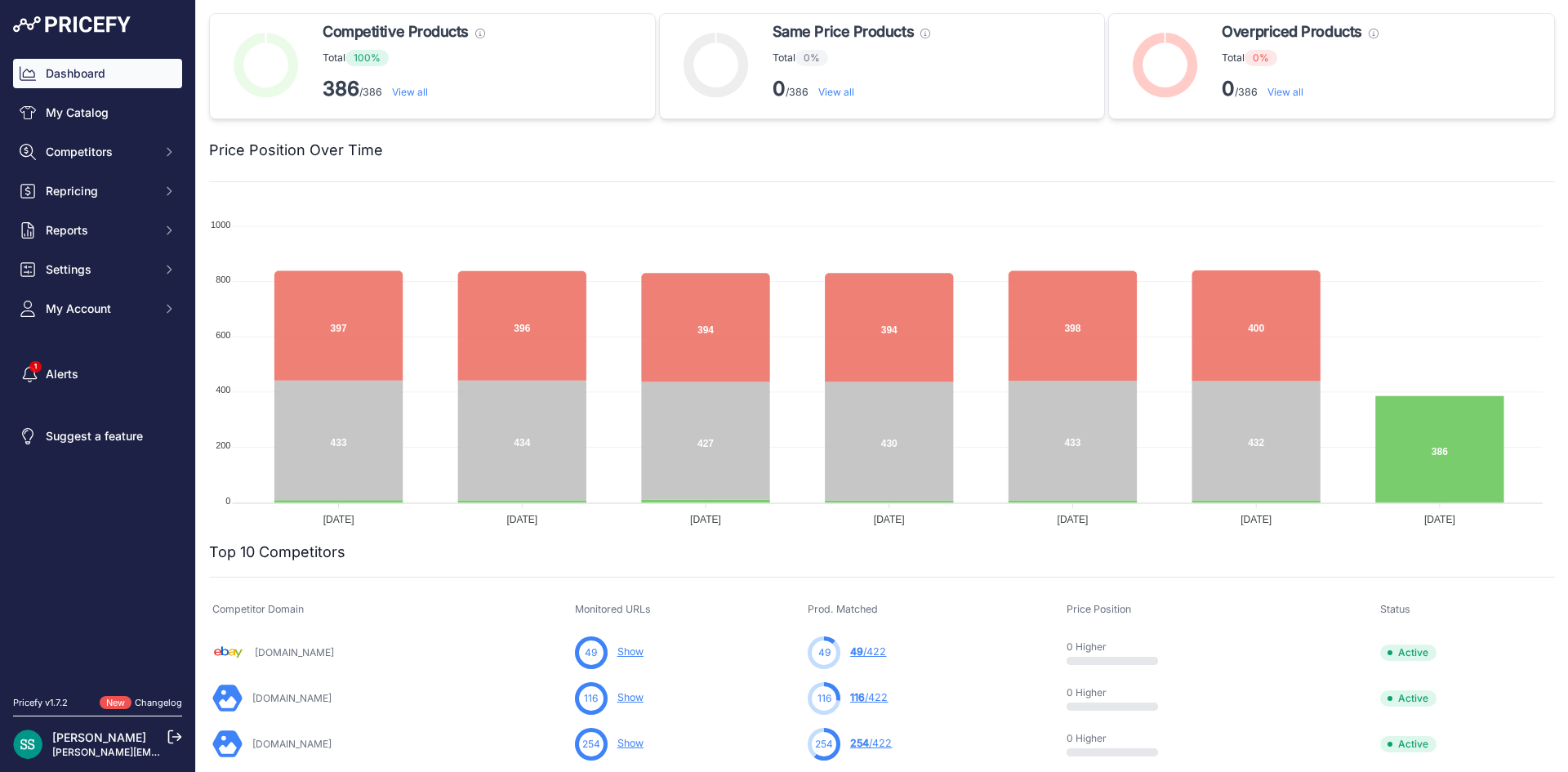
click at [557, 158] on div at bounding box center [969, 150] width 1172 height 23
click at [93, 733] on link "[PERSON_NAME]" at bounding box center [100, 737] width 94 height 14
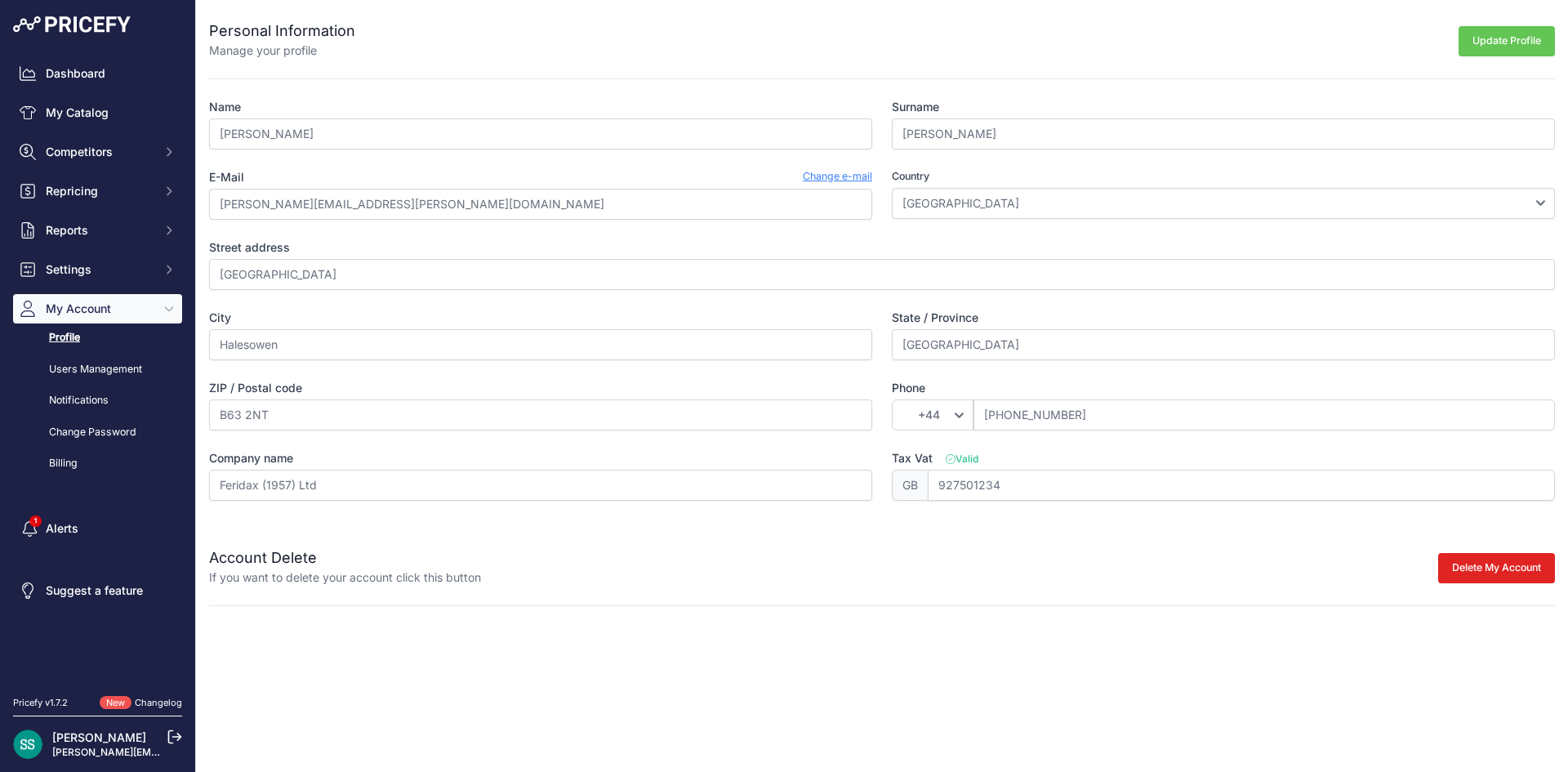
click at [855, 179] on link "Change e-mail" at bounding box center [837, 177] width 70 height 16
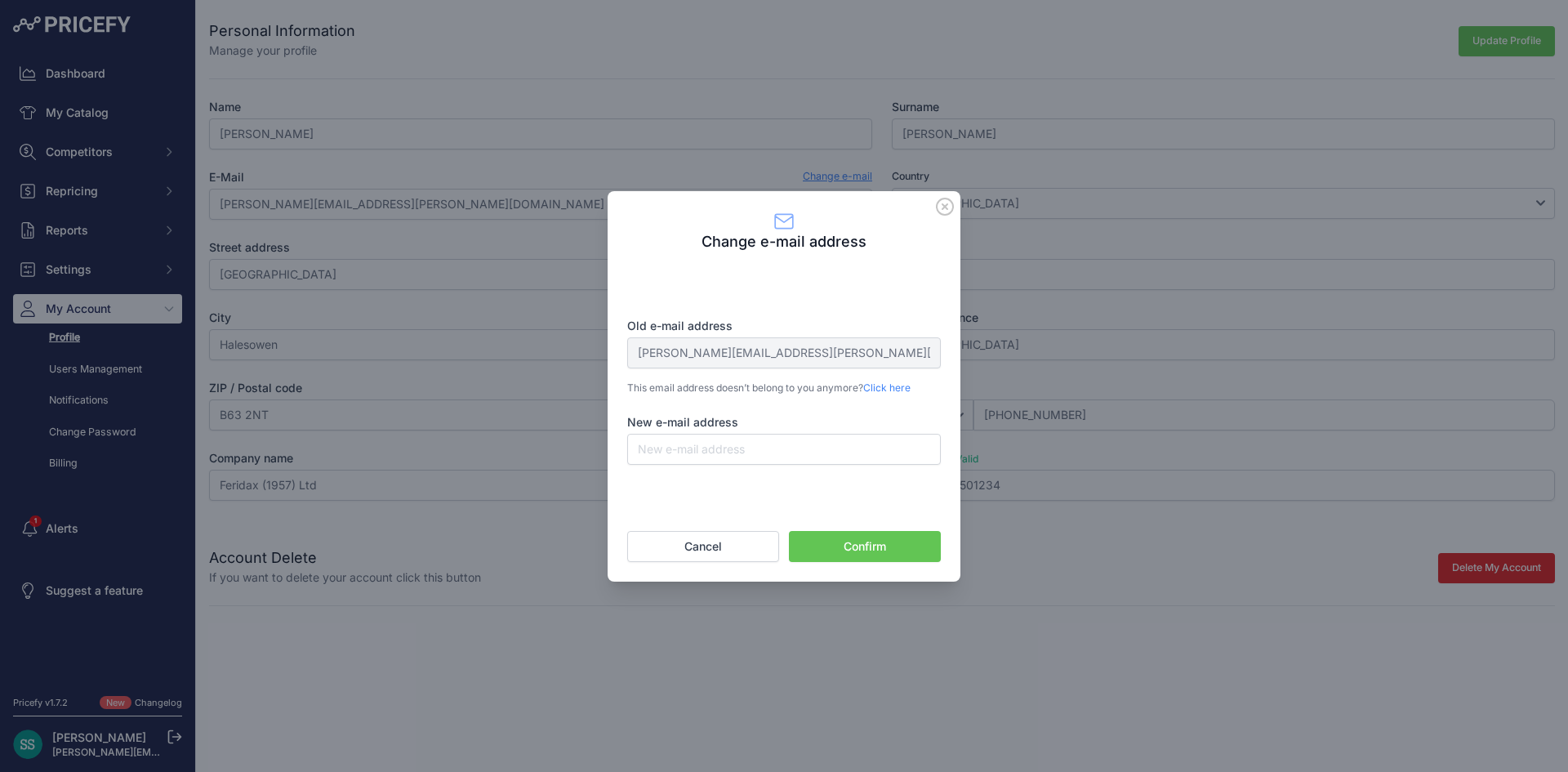
click at [821, 471] on div "Change e-mail address Old e-mail address stuart.swaby@feridax.com This email ad…" at bounding box center [784, 386] width 314 height 351
click at [823, 458] on input "New e-mail address" at bounding box center [784, 449] width 314 height 31
type input "itadmin@feridax.com"
click at [842, 552] on button "Confirm" at bounding box center [864, 546] width 151 height 31
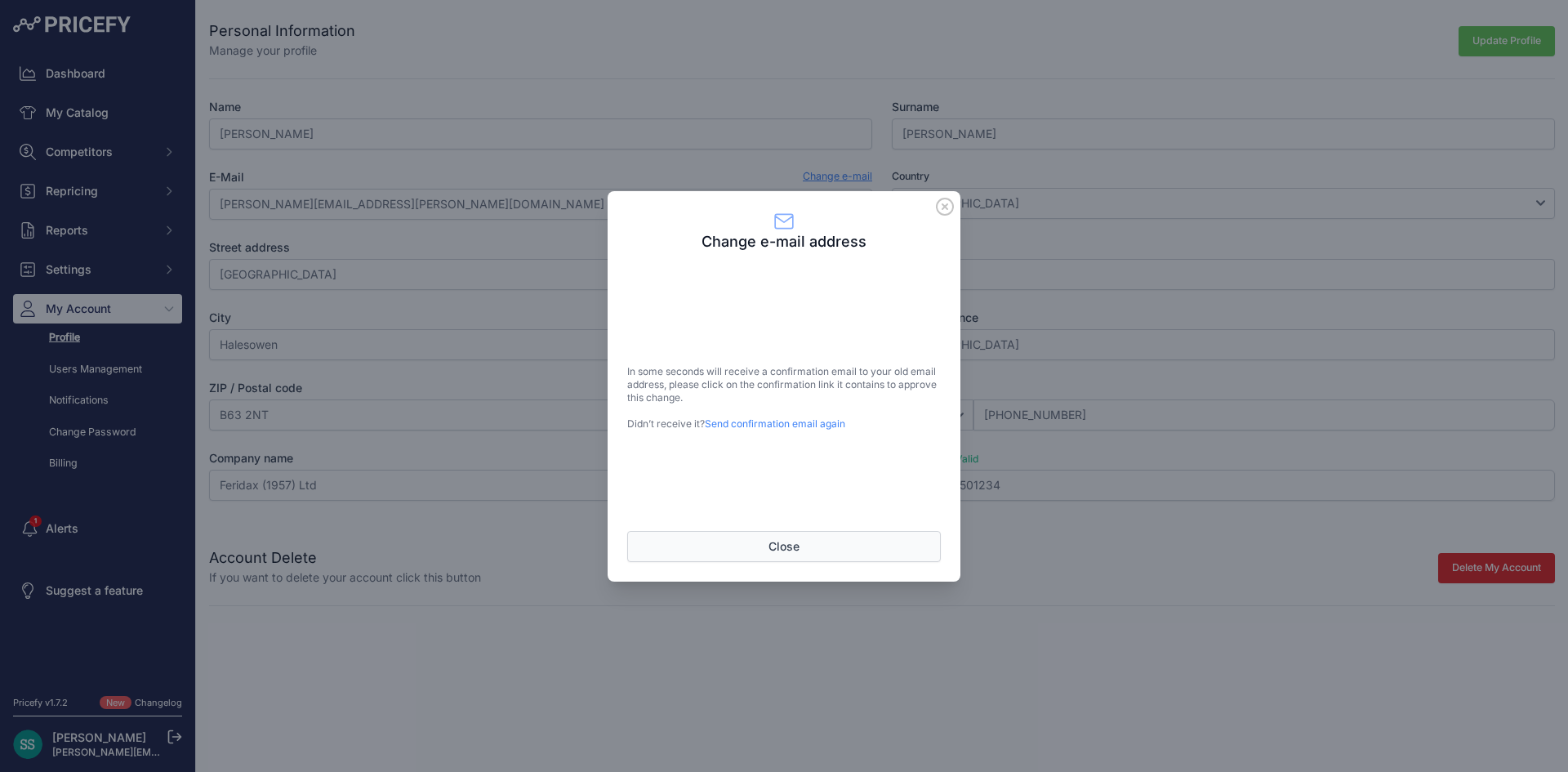
click at [802, 554] on button "Close" at bounding box center [784, 546] width 314 height 31
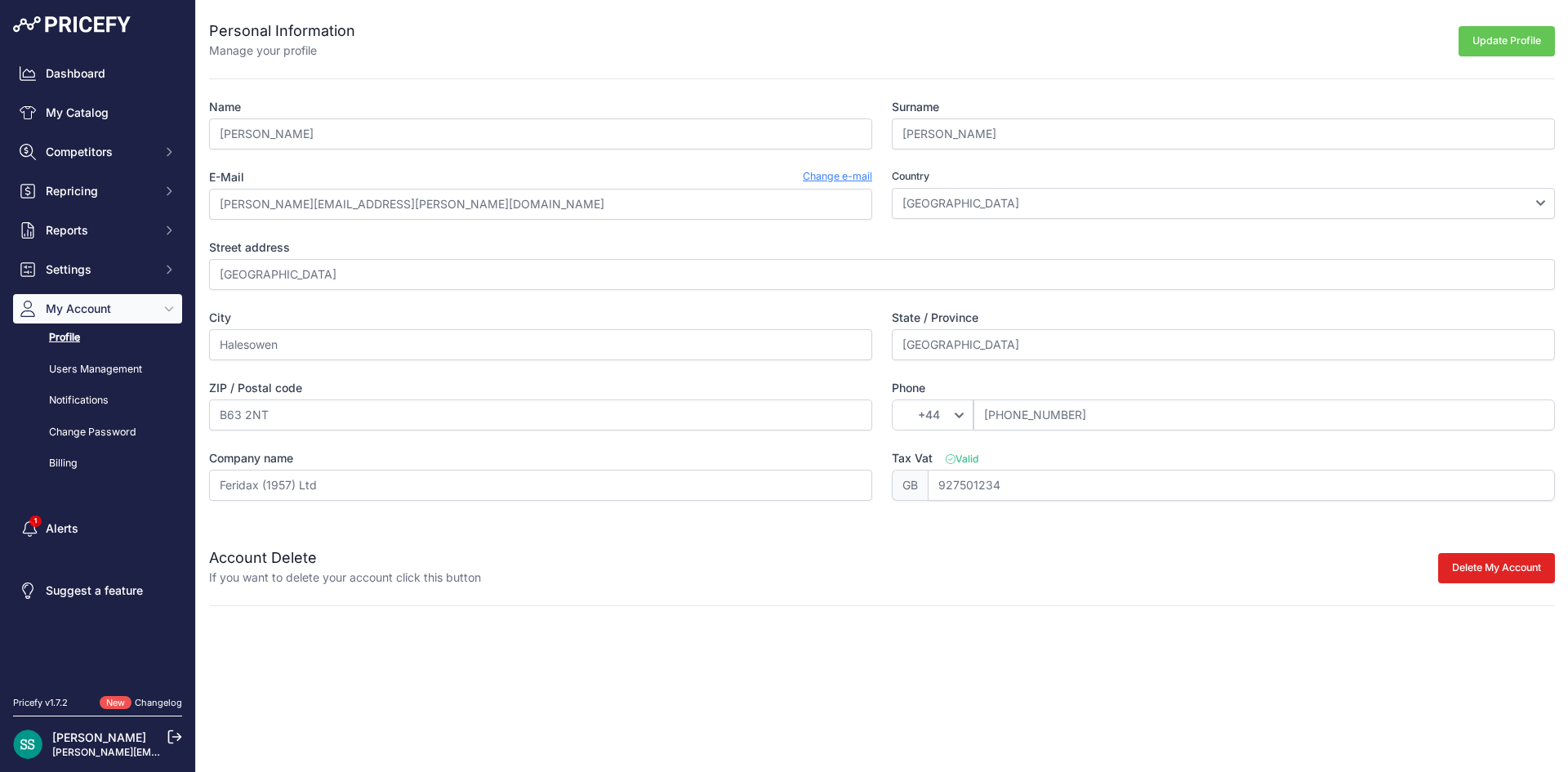
click at [771, 536] on div "Account Delete If you want to delete your account click this button Delete My A…" at bounding box center [881, 556] width 1346 height 59
drag, startPoint x: 774, startPoint y: 588, endPoint x: 774, endPoint y: 577, distance: 11.0
click at [774, 583] on div "Personal Information Manage your profile Update Profile Name Stuart Surname Swa…" at bounding box center [881, 303] width 1371 height 606
click at [642, 28] on div "Update Profile" at bounding box center [955, 39] width 1200 height 39
click at [1056, 34] on div "Update Profile" at bounding box center [955, 39] width 1200 height 39
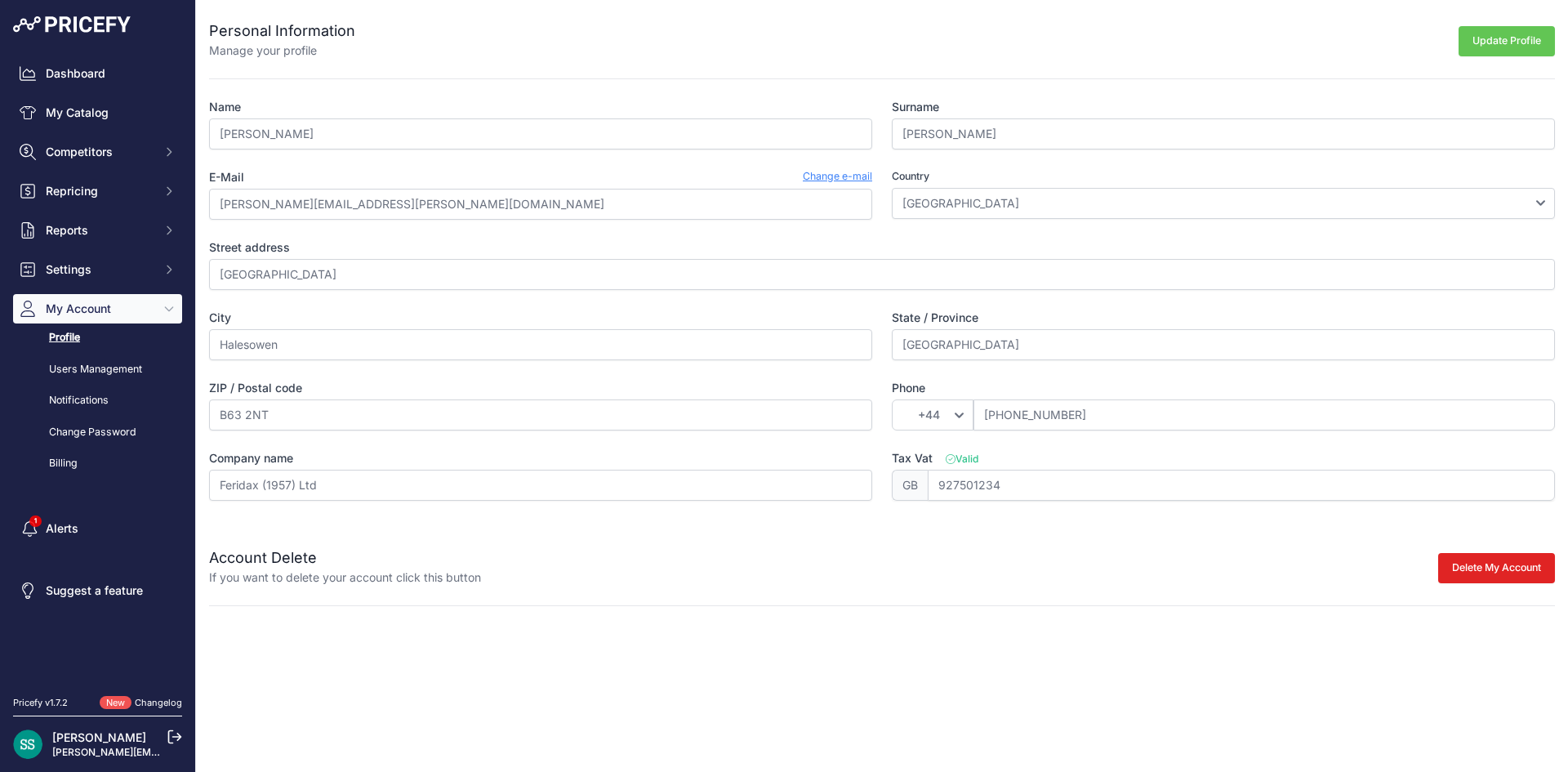
click at [1044, 42] on div "Update Profile" at bounding box center [955, 39] width 1200 height 39
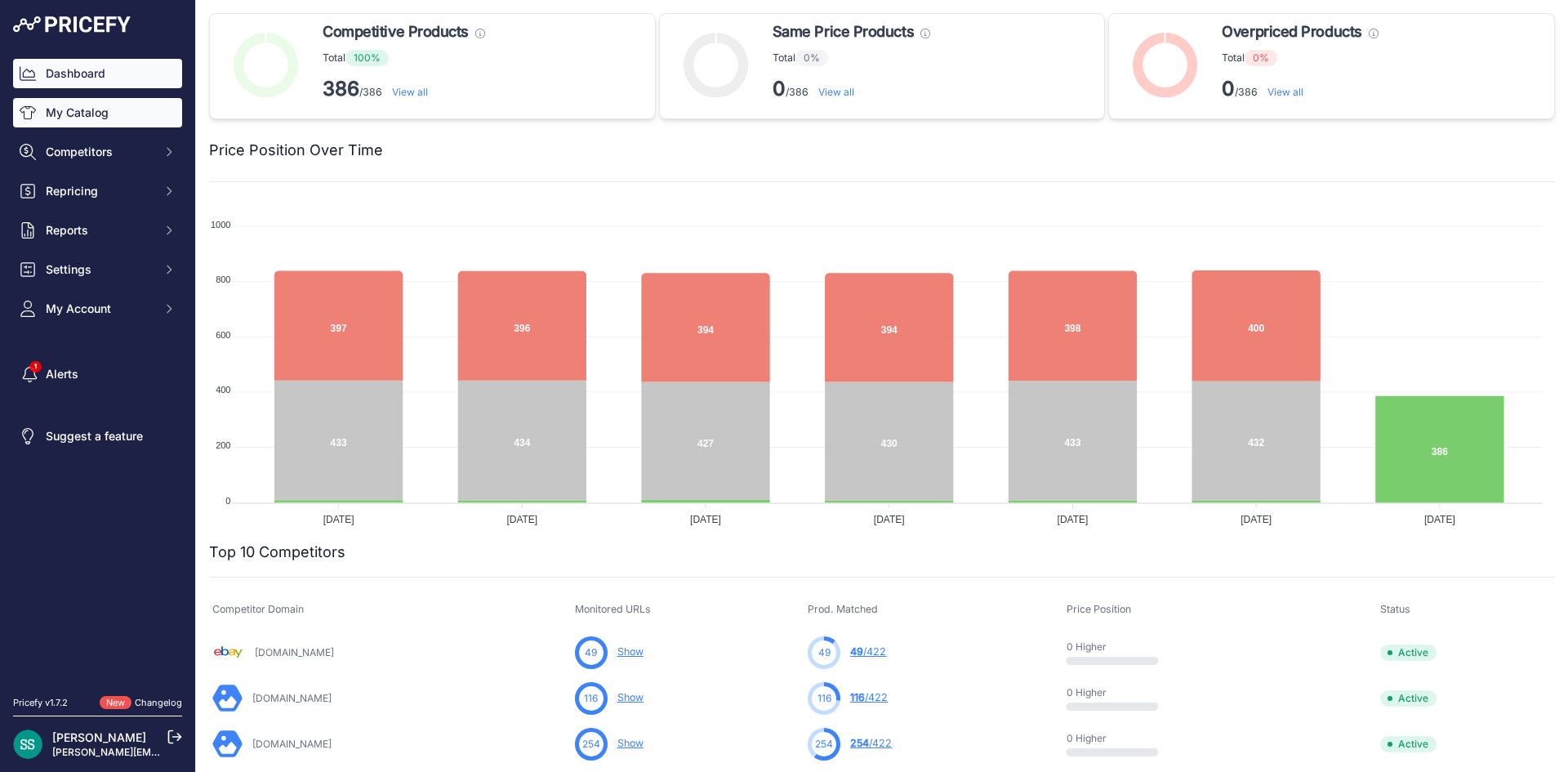
click at [128, 106] on link "My Catalog" at bounding box center [97, 112] width 169 height 29
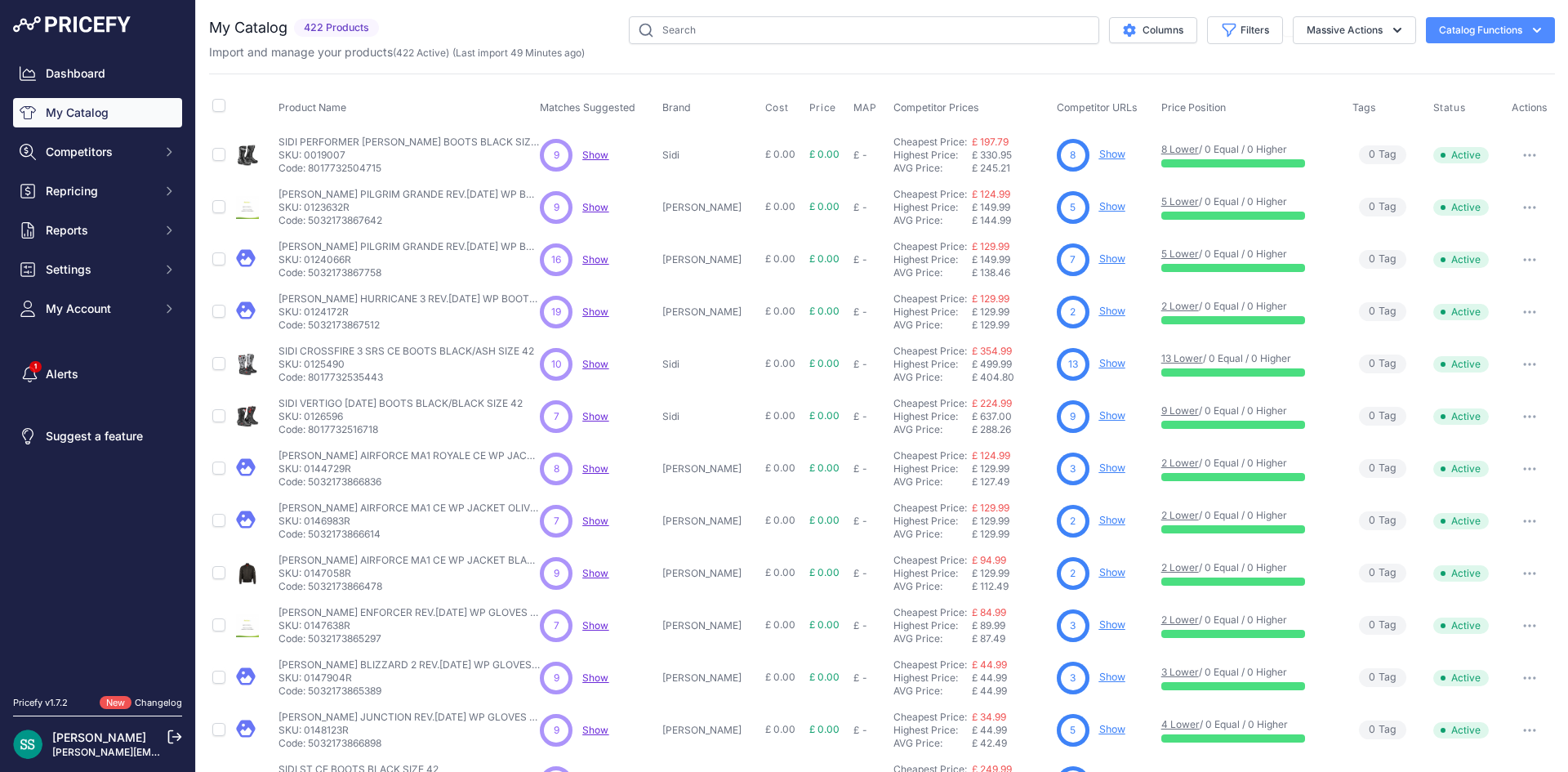
click at [665, 64] on div "My Catalog 422 Products" at bounding box center [881, 490] width 1346 height 948
click at [699, 73] on div "My Catalog 422 Products" at bounding box center [881, 490] width 1346 height 948
click at [670, 64] on div "My Catalog 422 Products" at bounding box center [881, 490] width 1346 height 948
click at [696, 55] on div "Import and manage your products ( 422 Active ) (Last import 49 Minutes ago)" at bounding box center [881, 53] width 1346 height 16
